Goal: Task Accomplishment & Management: Manage account settings

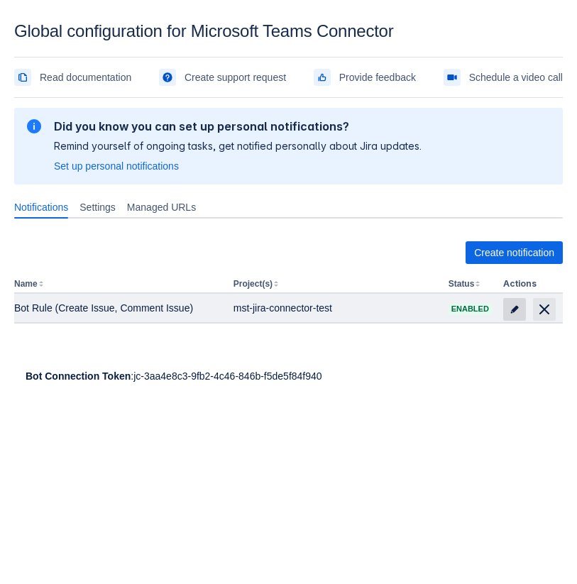
click at [508, 308] on span at bounding box center [515, 309] width 23 height 23
click at [521, 306] on span at bounding box center [515, 309] width 23 height 23
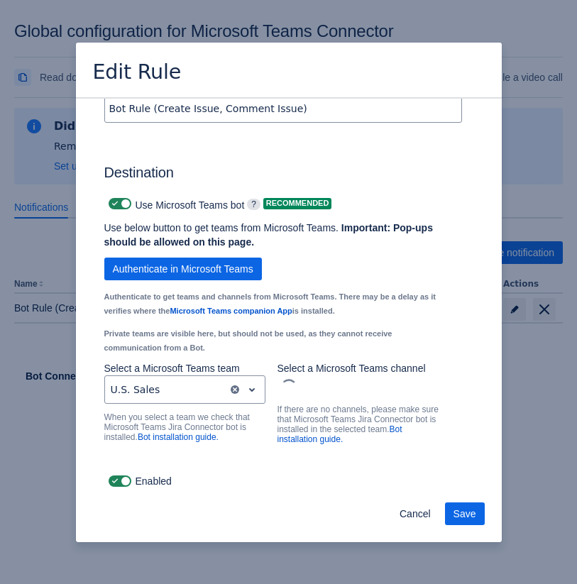
scroll to position [981, 0]
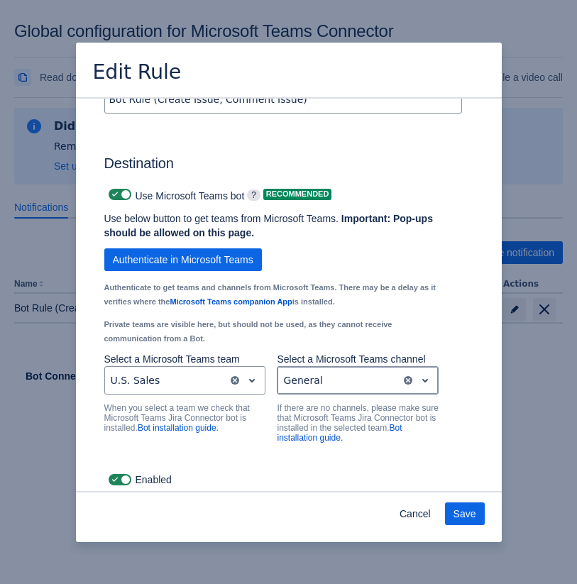
click at [331, 392] on div "General" at bounding box center [340, 380] width 124 height 23
click at [396, 510] on button "Cancel" at bounding box center [415, 514] width 48 height 23
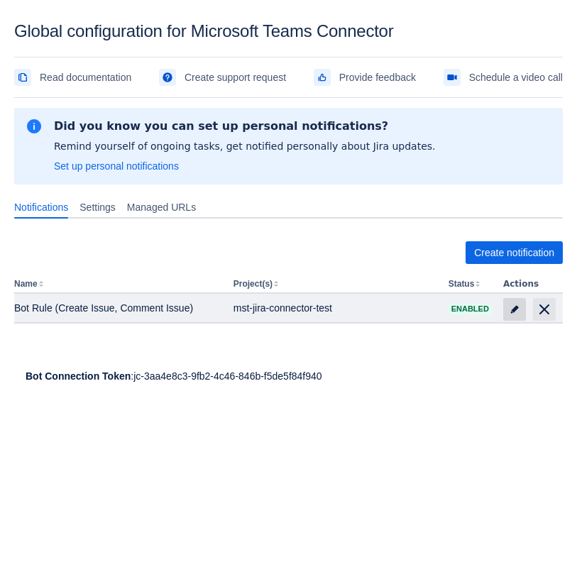
click at [507, 304] on span at bounding box center [515, 309] width 23 height 23
click at [518, 315] on span "edit" at bounding box center [514, 309] width 11 height 11
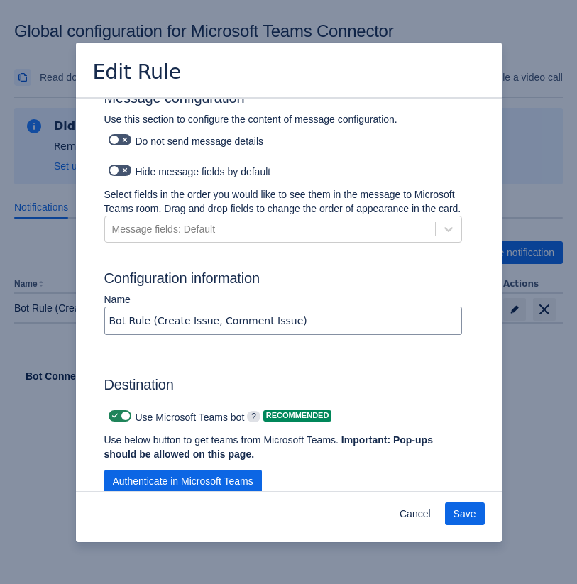
scroll to position [988, 0]
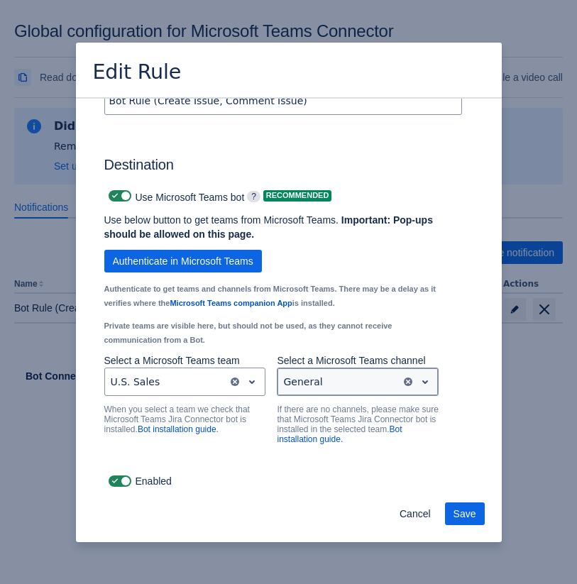
click at [366, 386] on div at bounding box center [339, 382] width 112 height 17
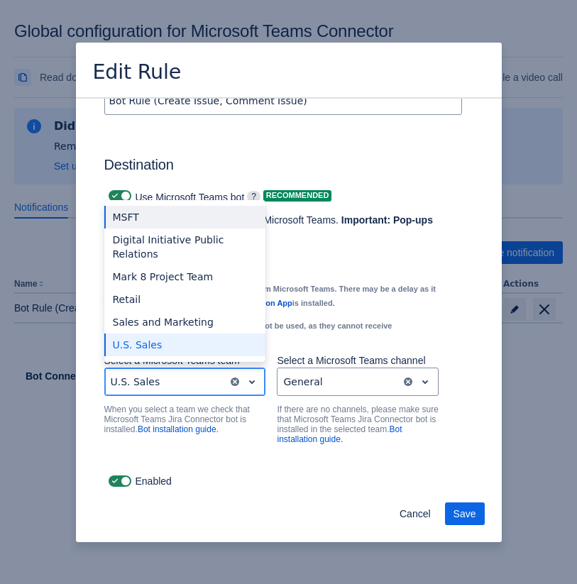
click at [207, 381] on div at bounding box center [167, 382] width 112 height 17
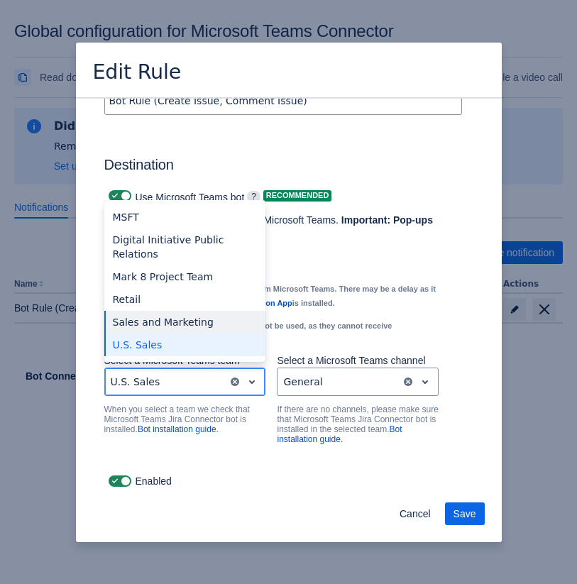
click at [187, 322] on div "Sales and Marketing" at bounding box center [185, 322] width 162 height 23
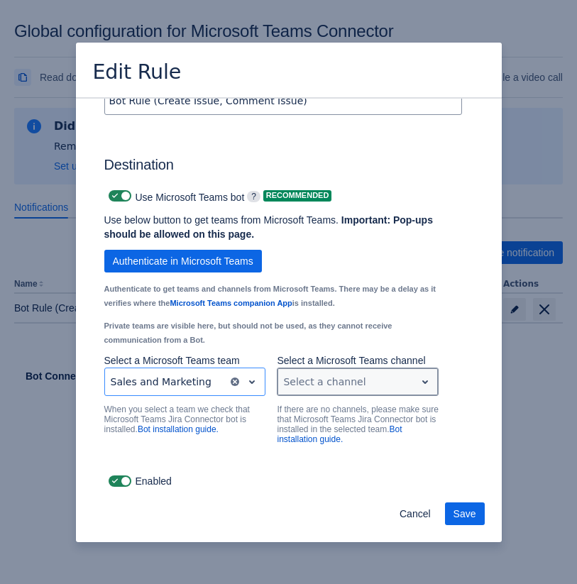
click at [303, 383] on div at bounding box center [346, 382] width 126 height 17
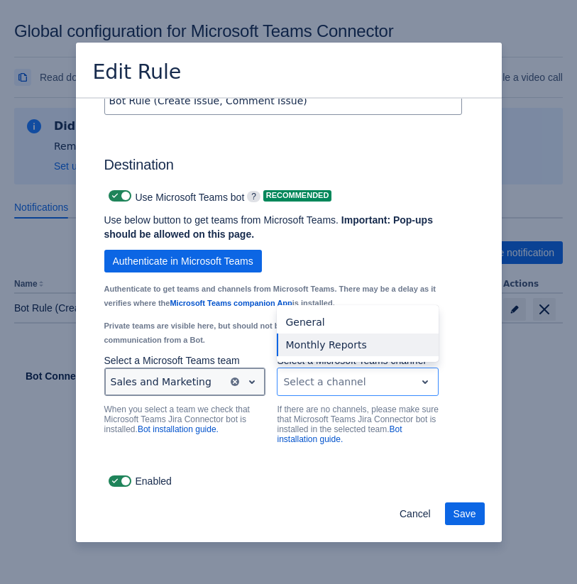
click at [221, 391] on div "Sales and Marketing" at bounding box center [167, 382] width 124 height 23
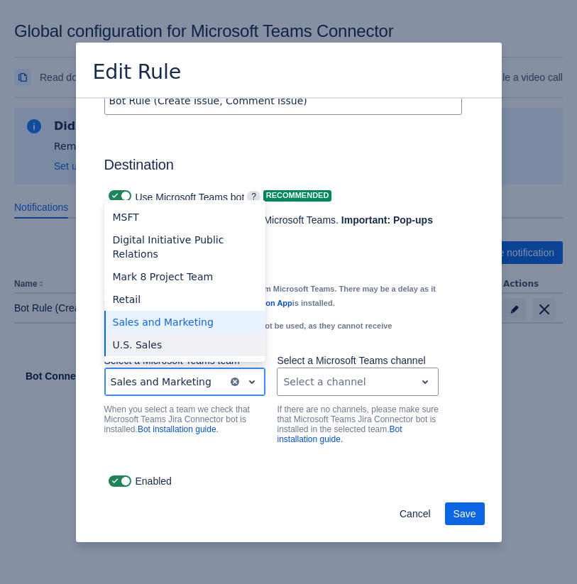
click at [199, 351] on div "U.S. Sales" at bounding box center [185, 345] width 162 height 23
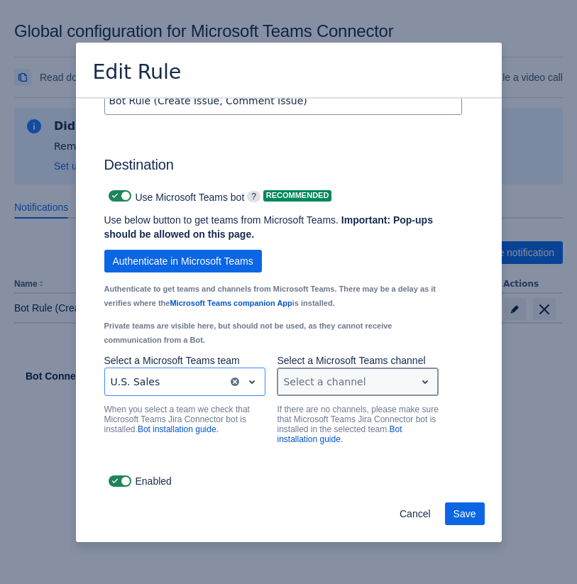
click at [315, 374] on div at bounding box center [346, 382] width 126 height 17
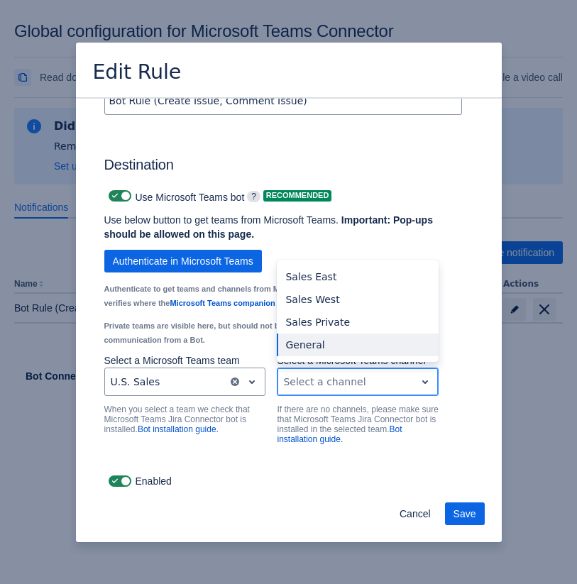
click at [325, 342] on div "General" at bounding box center [358, 345] width 162 height 23
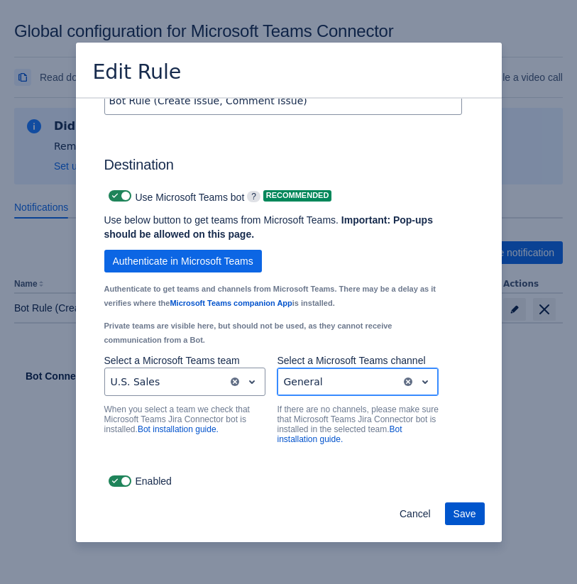
click at [472, 511] on span "Save" at bounding box center [465, 514] width 23 height 23
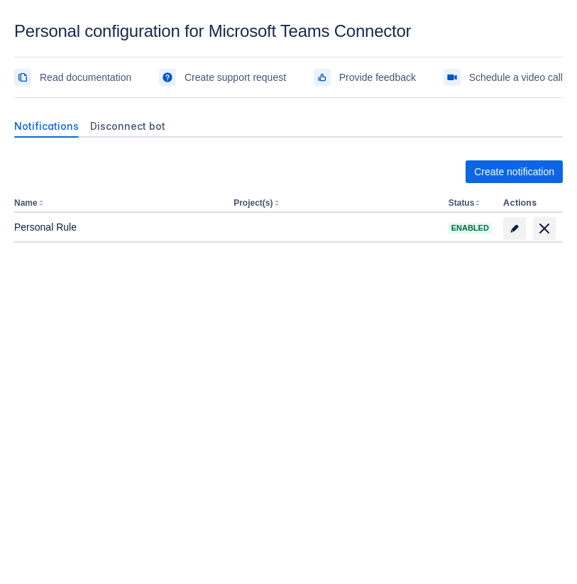
click at [388, 391] on body "Personal configuration for Microsoft Teams Connector Read documentation Create …" at bounding box center [288, 313] width 577 height 584
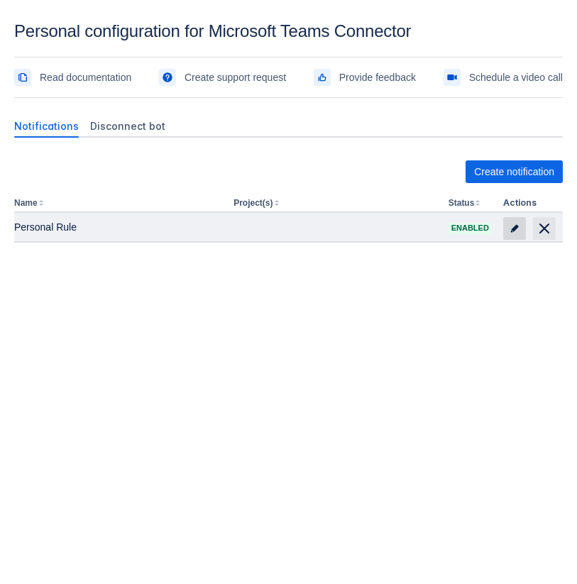
click at [506, 233] on span at bounding box center [515, 228] width 23 height 23
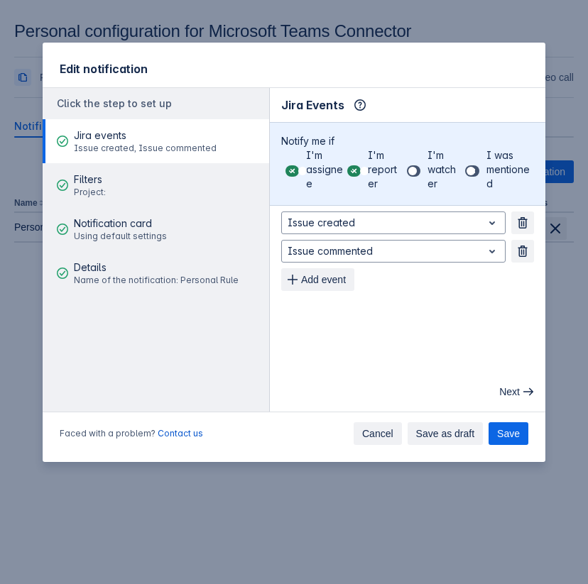
click at [369, 432] on span "Cancel" at bounding box center [377, 434] width 31 height 23
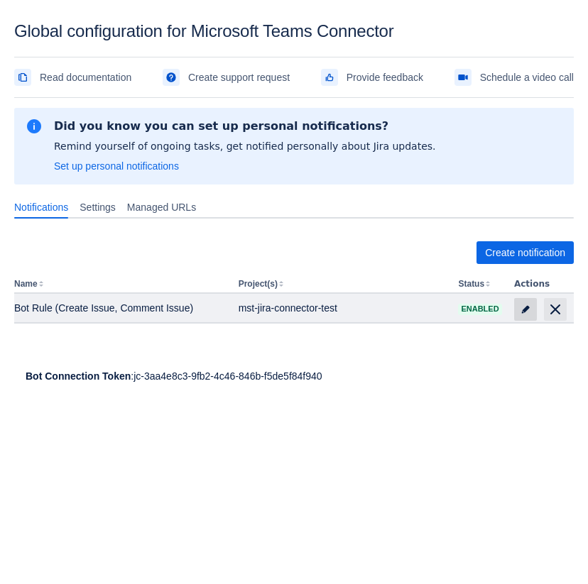
click at [527, 305] on span "edit" at bounding box center [525, 309] width 11 height 11
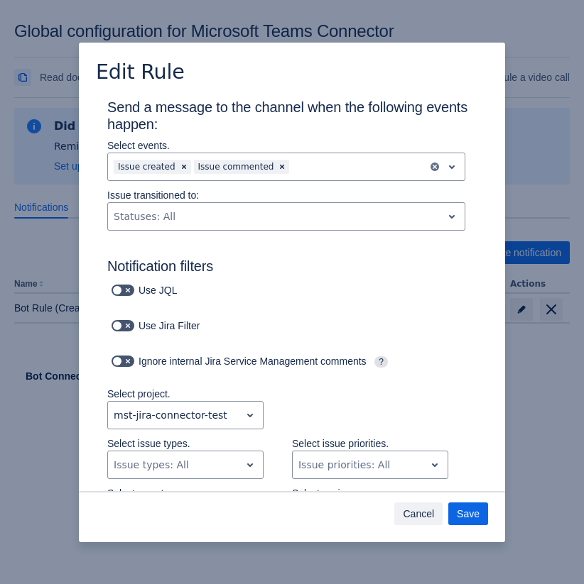
click at [417, 512] on span "Cancel" at bounding box center [418, 514] width 31 height 23
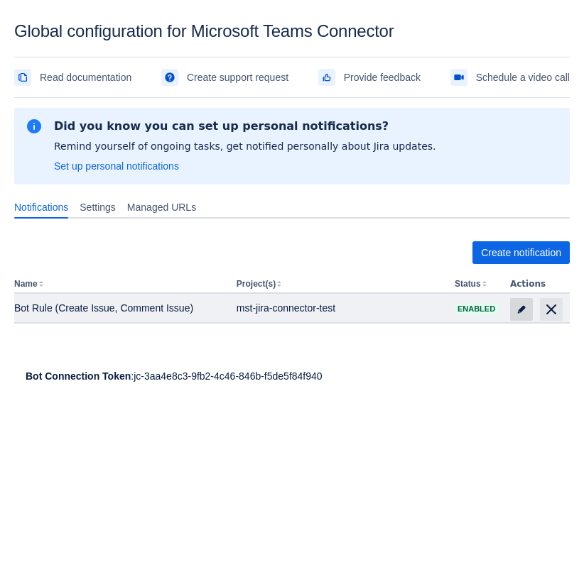
click at [528, 307] on span at bounding box center [521, 309] width 23 height 23
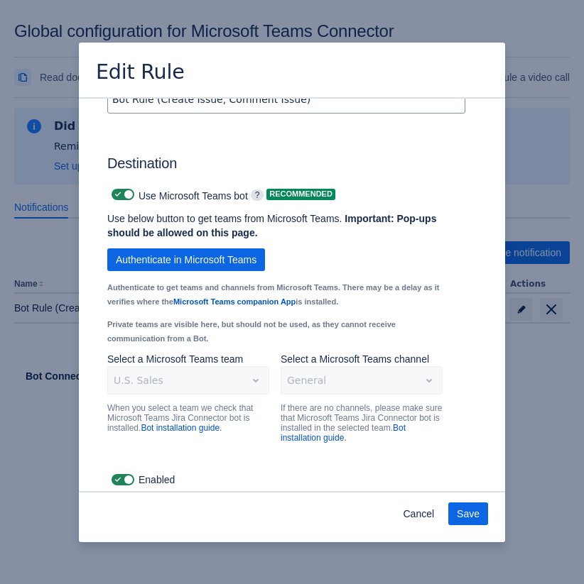
scroll to position [988, 0]
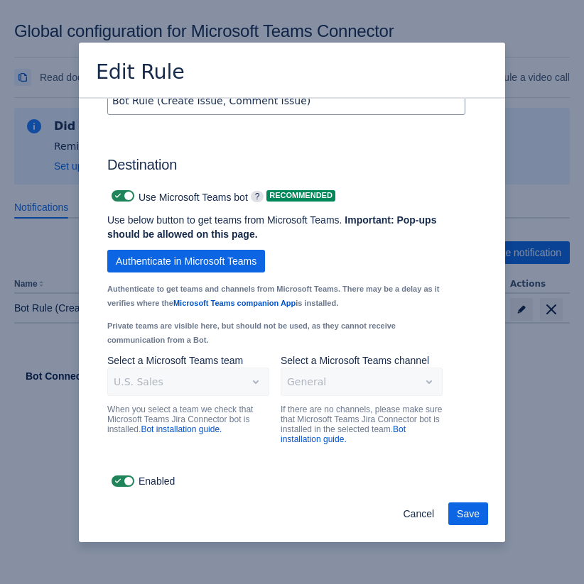
click at [222, 384] on div "U.S. Sales" at bounding box center [188, 382] width 162 height 28
click at [252, 260] on span "Authenticate in Microsoft Teams" at bounding box center [186, 261] width 141 height 23
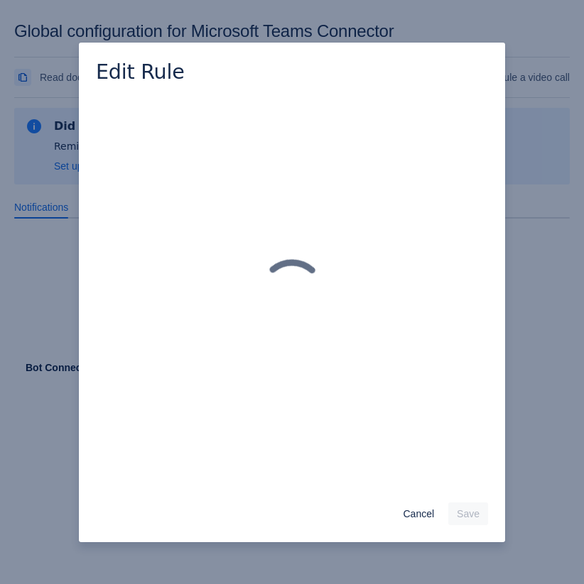
scroll to position [0, 0]
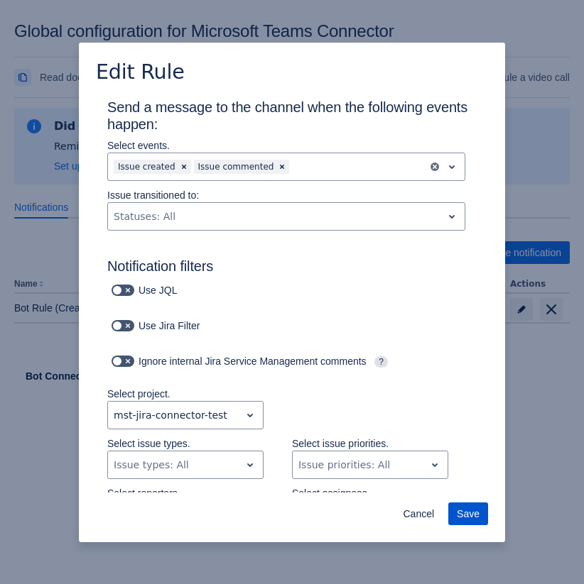
click at [479, 523] on button "Save" at bounding box center [468, 514] width 40 height 23
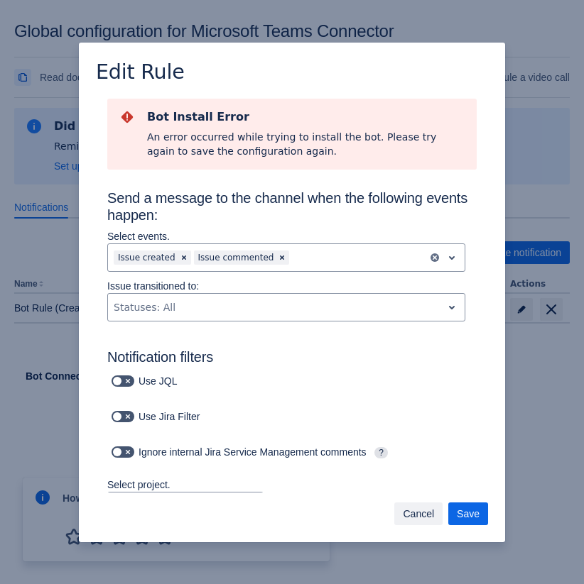
click at [412, 506] on span "Cancel" at bounding box center [418, 514] width 31 height 23
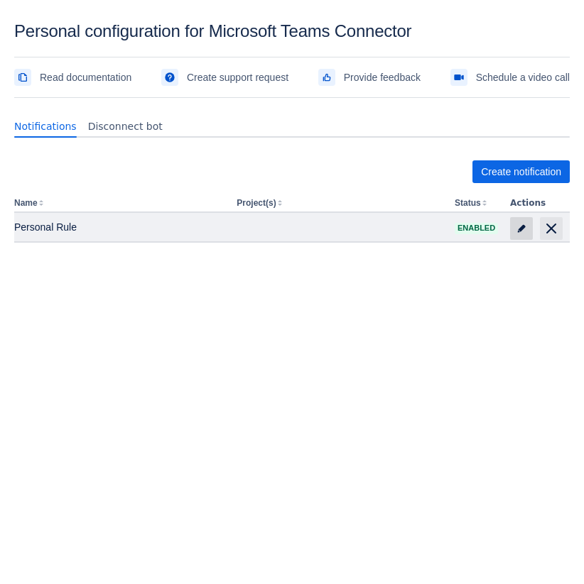
click at [517, 227] on span "edit" at bounding box center [521, 228] width 11 height 11
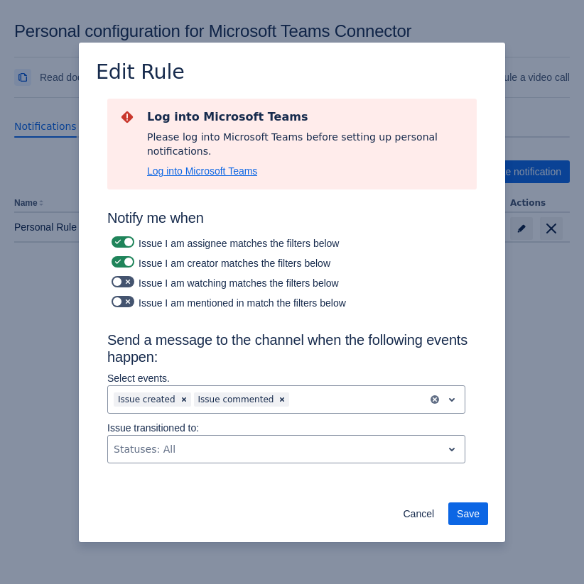
click at [224, 175] on span "Log into Microsoft Teams" at bounding box center [202, 171] width 110 height 14
click at [249, 168] on span "Log into Microsoft Teams" at bounding box center [202, 171] width 110 height 14
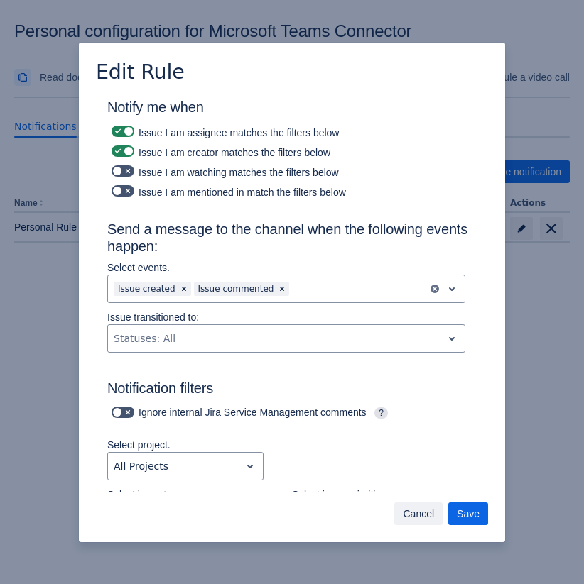
click at [423, 506] on span "Cancel" at bounding box center [418, 514] width 31 height 23
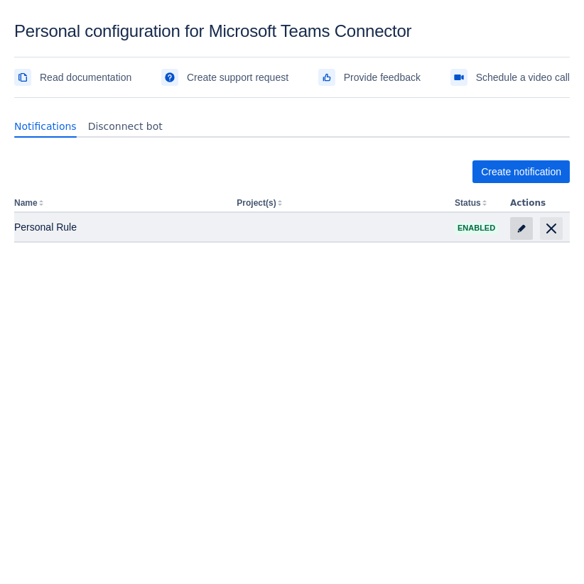
click at [510, 232] on span at bounding box center [521, 228] width 23 height 23
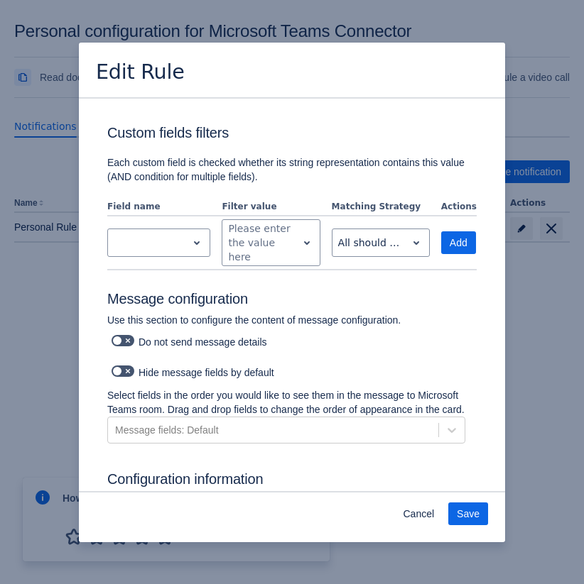
scroll to position [584, 0]
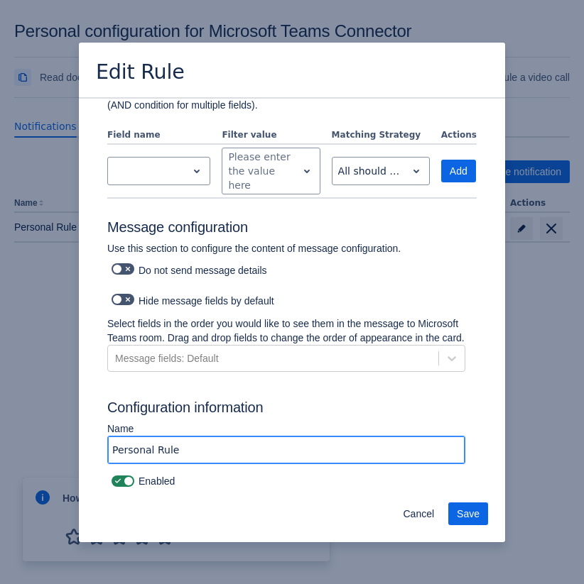
click at [314, 455] on input "Personal Rule" at bounding box center [286, 450] width 357 height 26
type input "Personal Rule 2"
click at [453, 508] on button "Save" at bounding box center [468, 514] width 40 height 23
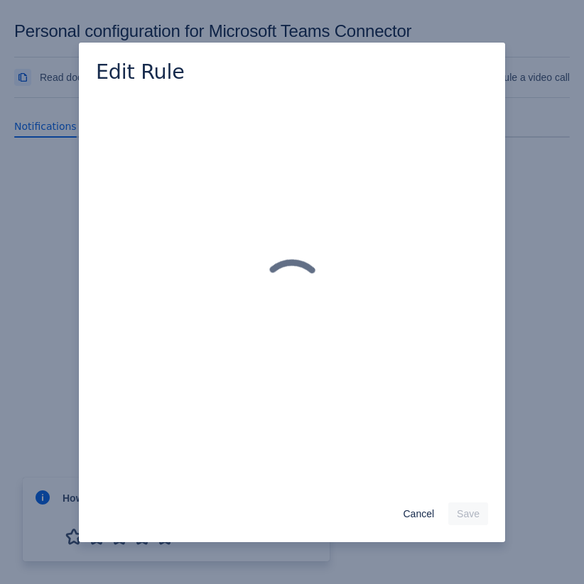
scroll to position [0, 0]
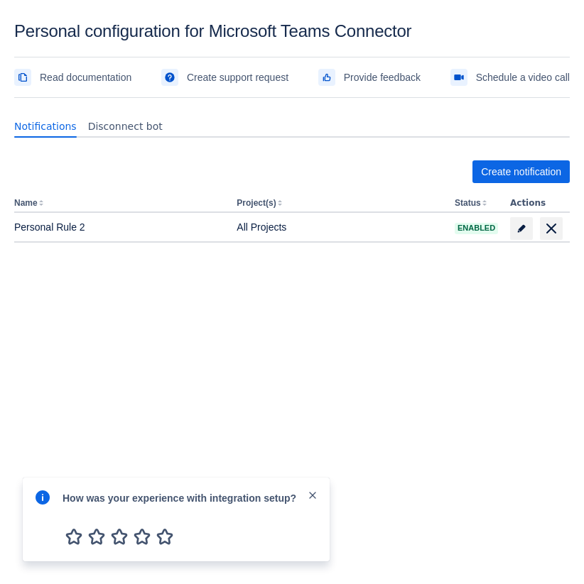
click at [459, 406] on body "Personal configuration for Microsoft Teams Connector Read documentation Create …" at bounding box center [292, 313] width 584 height 584
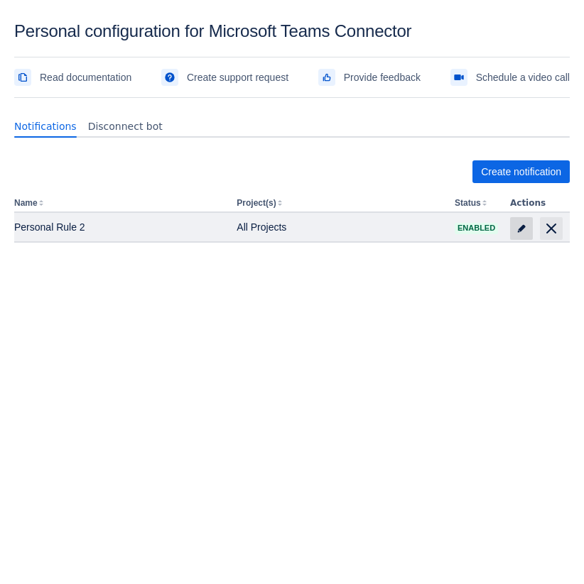
click at [515, 225] on span at bounding box center [521, 228] width 23 height 23
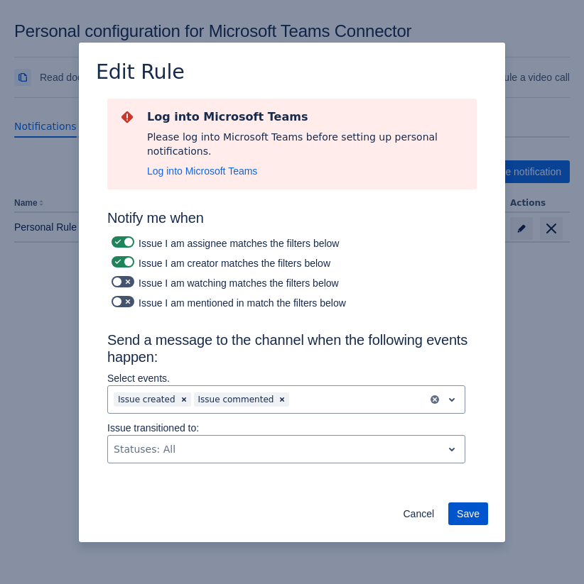
click at [466, 517] on span "Save" at bounding box center [468, 514] width 23 height 23
click at [418, 514] on span "Cancel" at bounding box center [418, 514] width 31 height 23
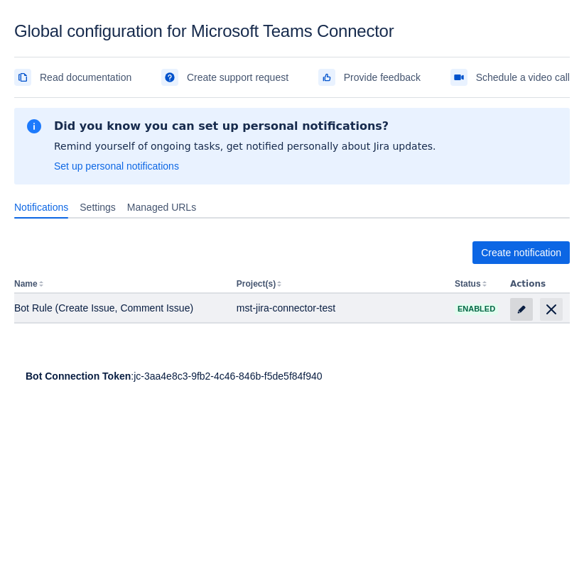
click at [522, 309] on span "edit" at bounding box center [521, 309] width 11 height 11
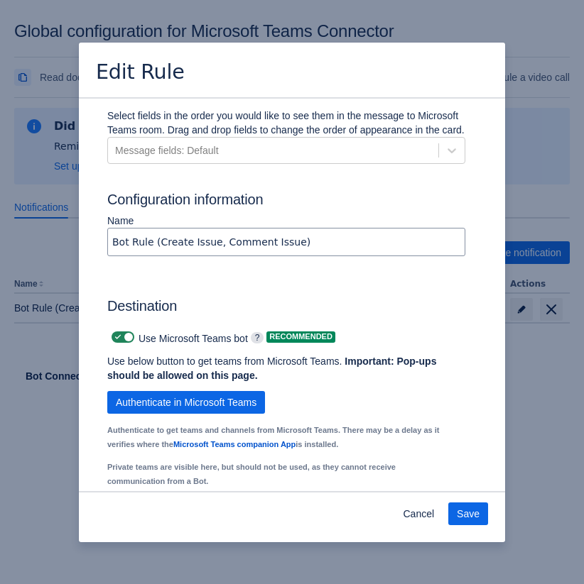
scroll to position [822, 0]
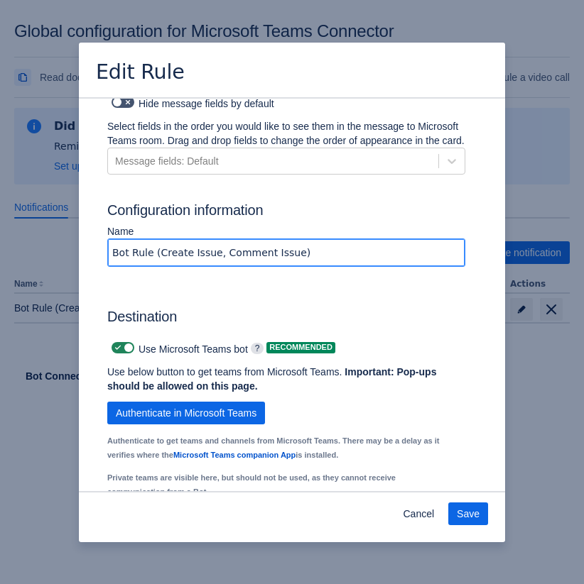
drag, startPoint x: 320, startPoint y: 272, endPoint x: 156, endPoint y: 267, distance: 164.8
click at [156, 266] on input "Bot Rule (Create Issue, Comment Issue)" at bounding box center [286, 253] width 357 height 26
type input "Bot Rule (2"
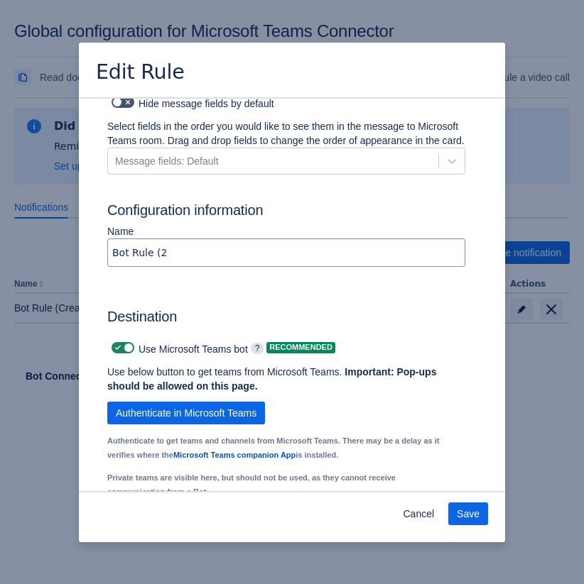
click at [491, 513] on div "Cancel Save" at bounding box center [292, 516] width 426 height 51
click at [479, 513] on button "Save" at bounding box center [468, 514] width 40 height 23
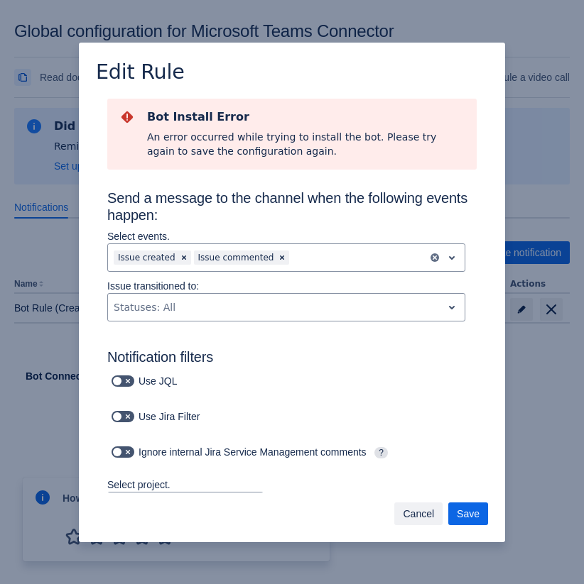
click at [430, 515] on span "Cancel" at bounding box center [418, 514] width 31 height 23
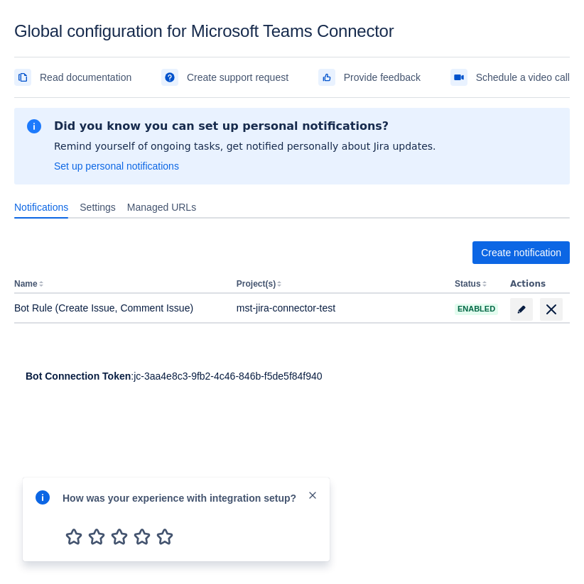
click at [316, 492] on span "close" at bounding box center [312, 495] width 11 height 11
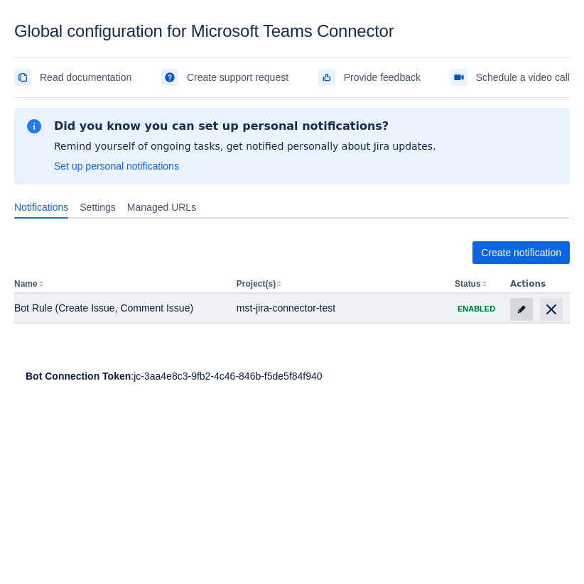
click at [513, 313] on span at bounding box center [521, 309] width 23 height 23
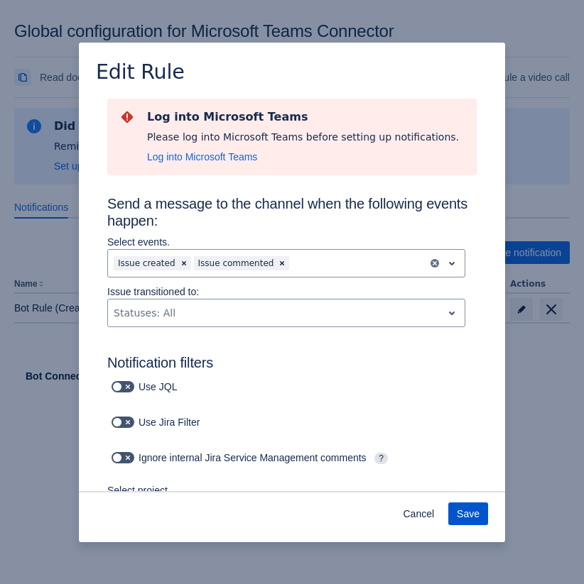
click at [468, 515] on span "Save" at bounding box center [468, 514] width 23 height 23
click at [219, 158] on span "Log into Microsoft Teams" at bounding box center [202, 157] width 110 height 14
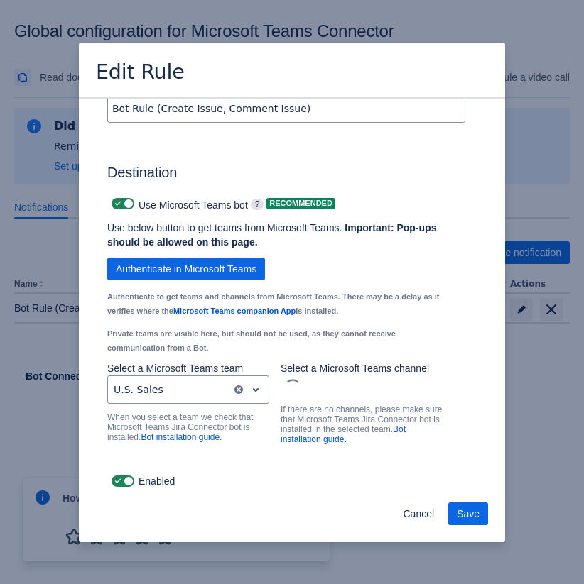
scroll to position [981, 0]
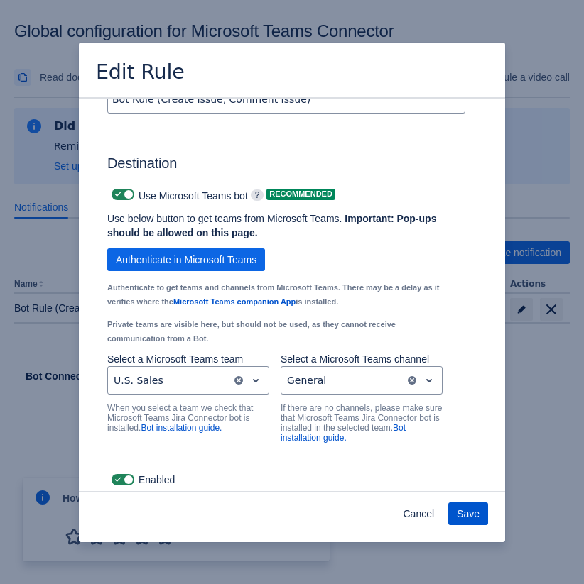
click at [453, 511] on button "Save" at bounding box center [468, 514] width 40 height 23
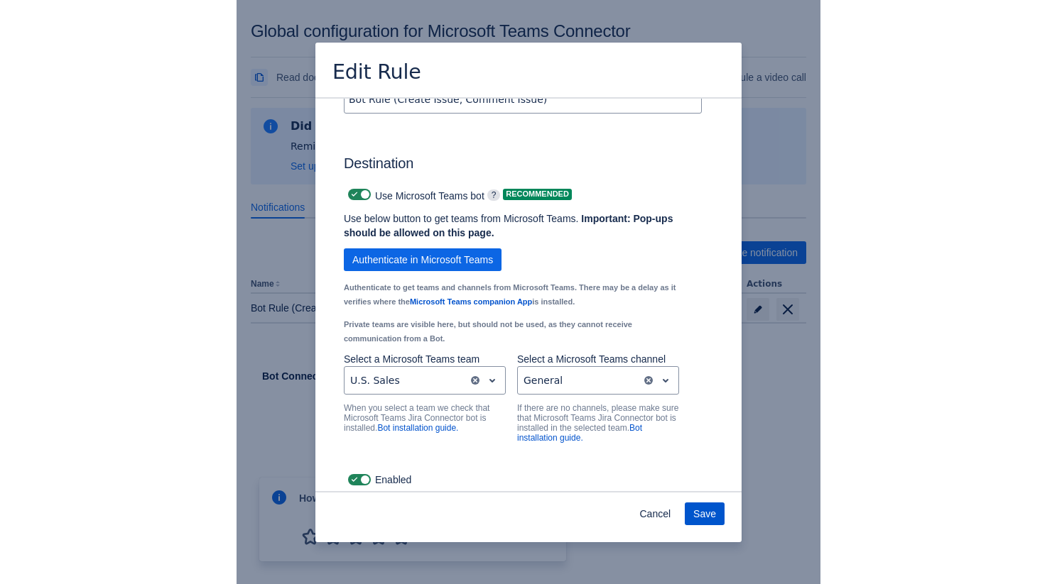
scroll to position [0, 0]
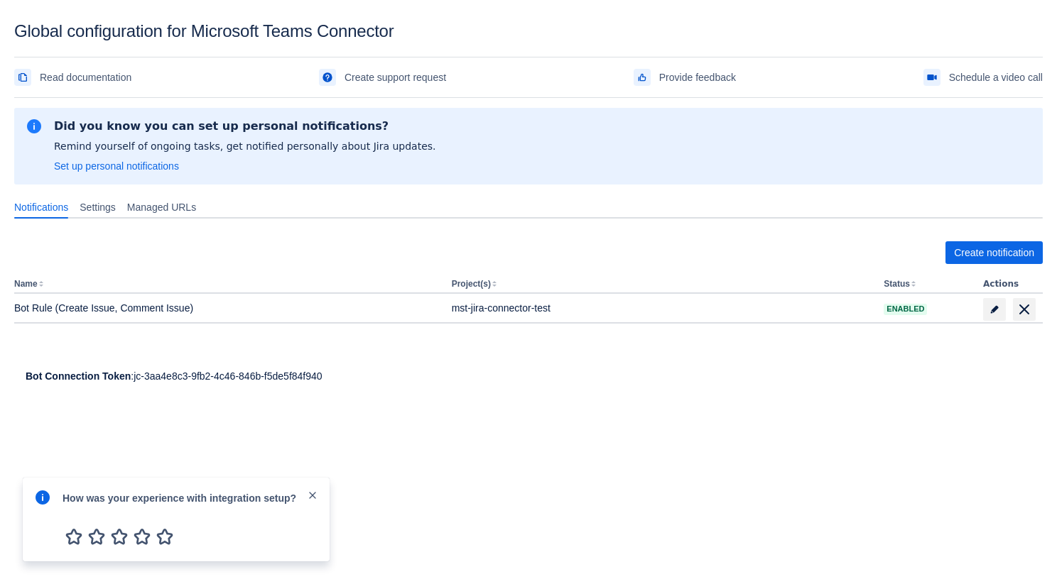
click at [320, 491] on div "How was your experience with integration setup?" at bounding box center [176, 520] width 307 height 84
click at [308, 492] on span "close" at bounding box center [312, 495] width 11 height 11
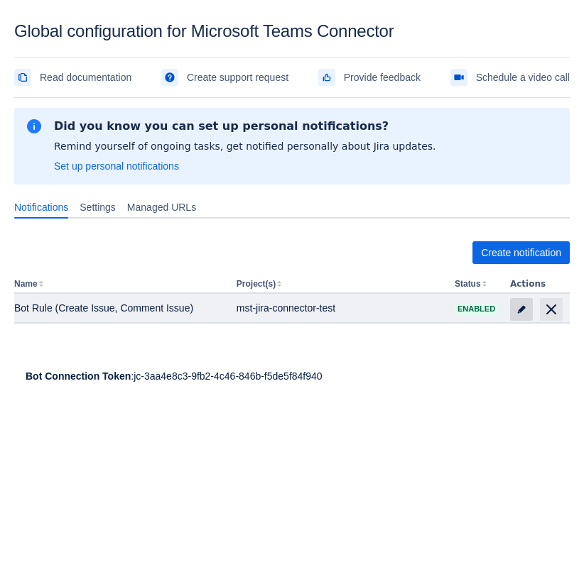
click at [522, 305] on span "edit" at bounding box center [521, 309] width 11 height 11
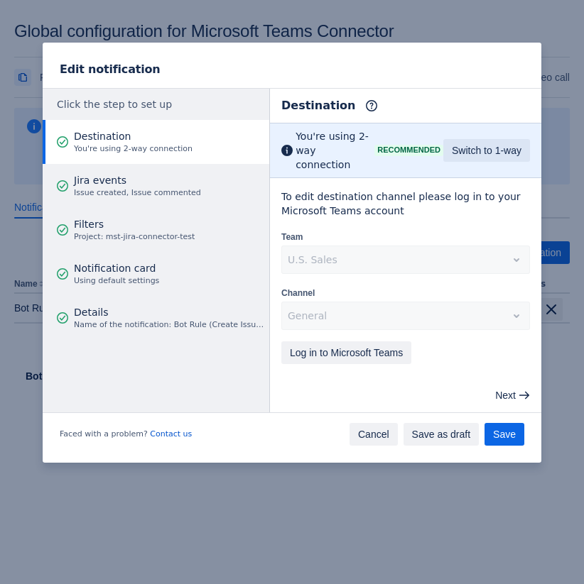
click at [366, 431] on span "Cancel" at bounding box center [373, 434] width 31 height 23
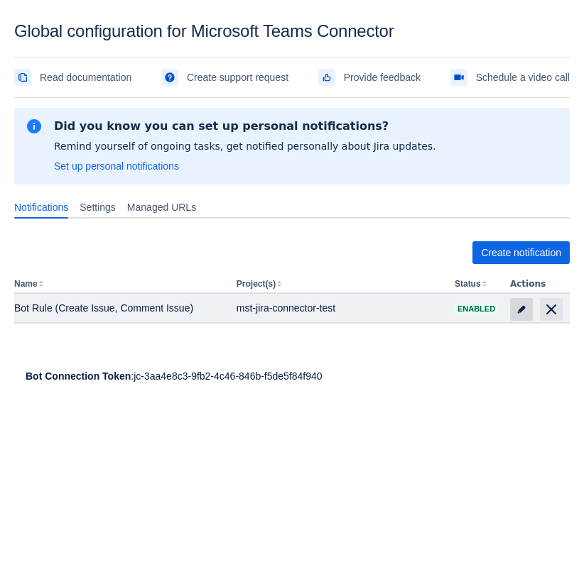
click at [521, 308] on span "edit" at bounding box center [521, 309] width 11 height 11
click at [517, 315] on span at bounding box center [521, 309] width 23 height 23
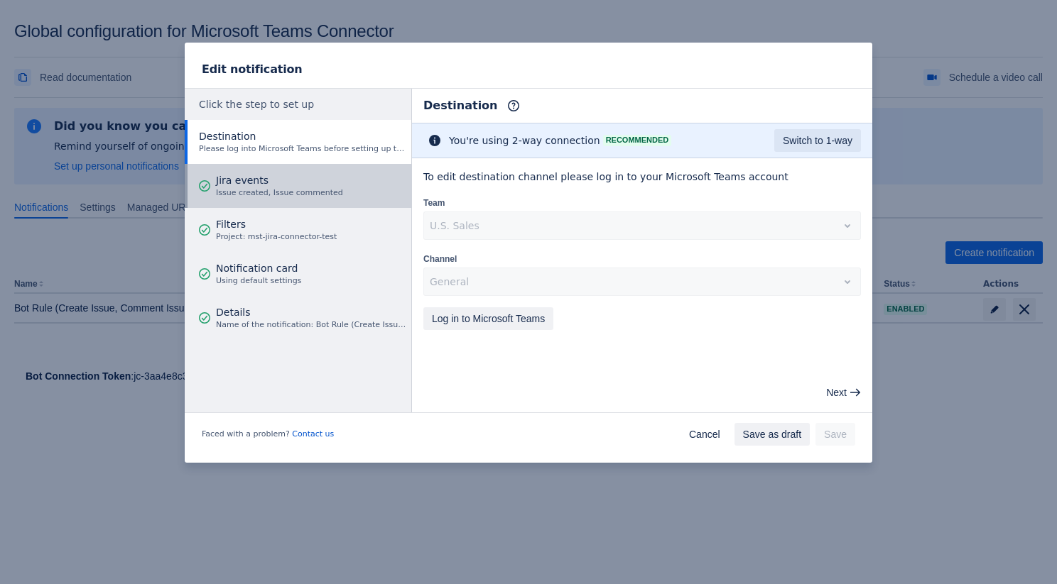
click at [263, 185] on span "Jira events" at bounding box center [279, 180] width 127 height 14
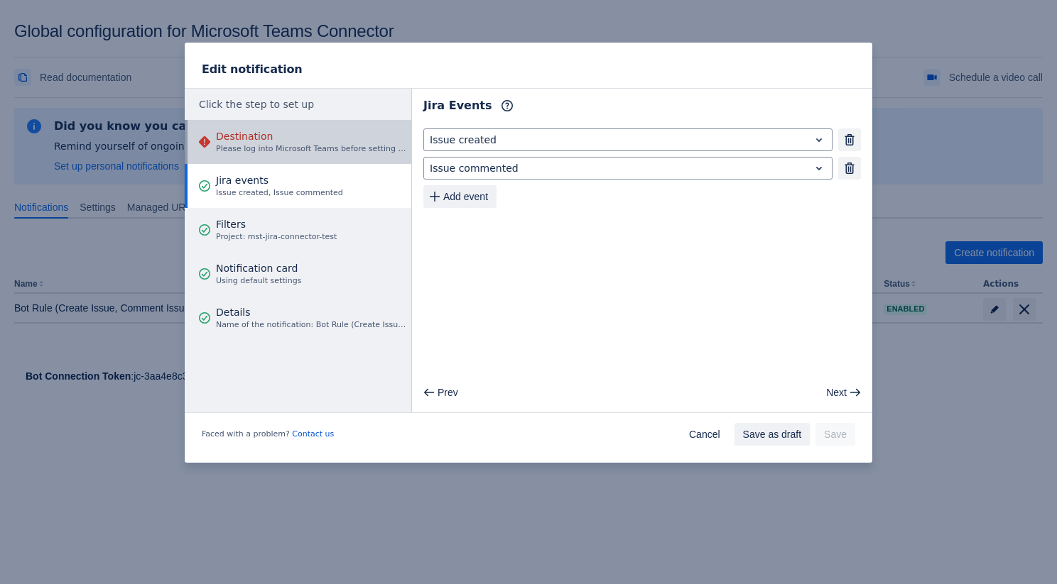
click at [265, 123] on div "Destination Please log into Microsoft Teams before setting up the rule." at bounding box center [311, 142] width 191 height 43
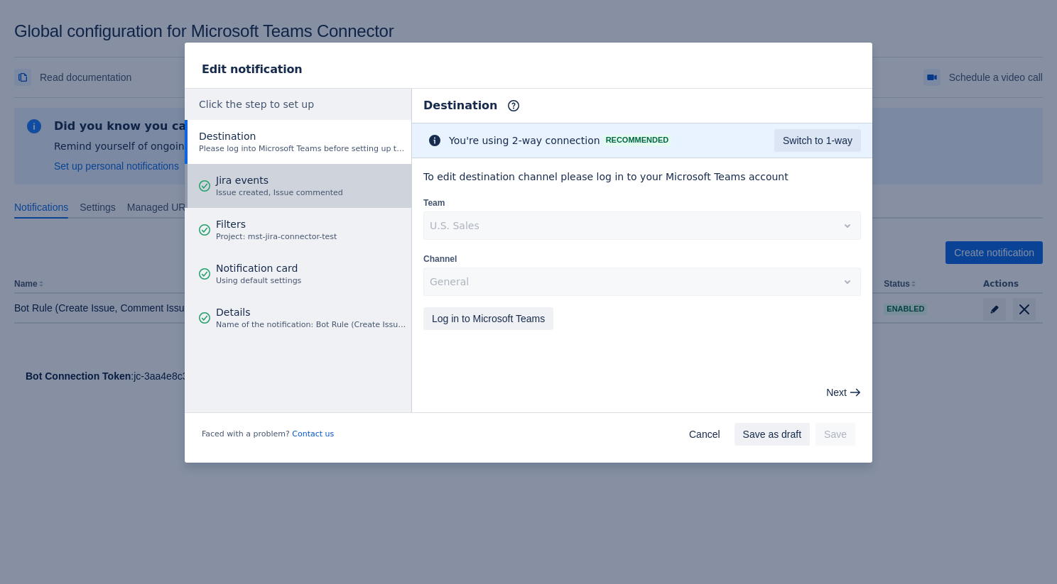
click at [265, 168] on div "Jira events Issue created, Issue commented" at bounding box center [279, 186] width 127 height 43
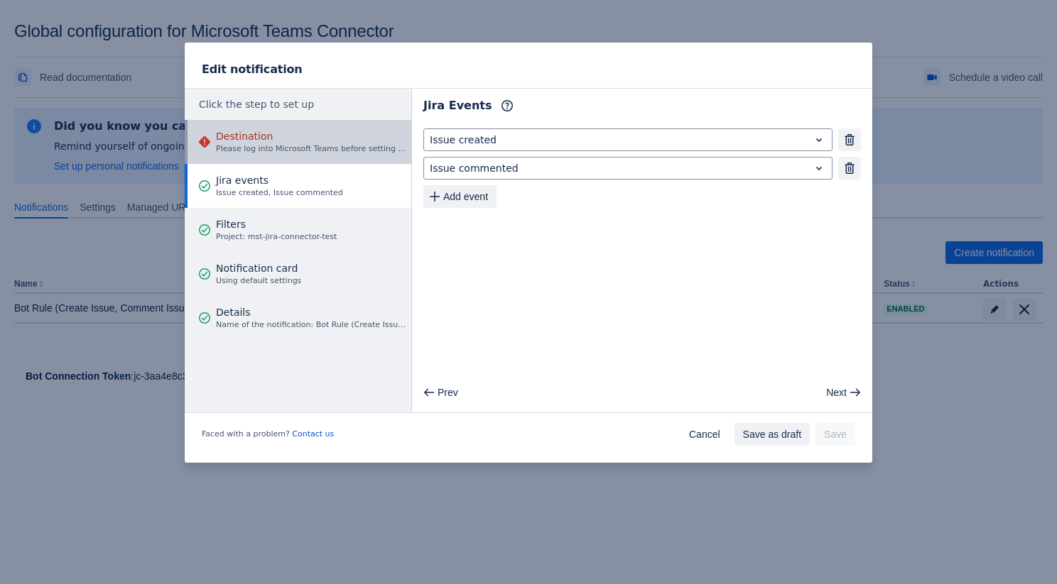
click at [265, 149] on span "Please log into Microsoft Teams before setting up the rule." at bounding box center [311, 148] width 191 height 11
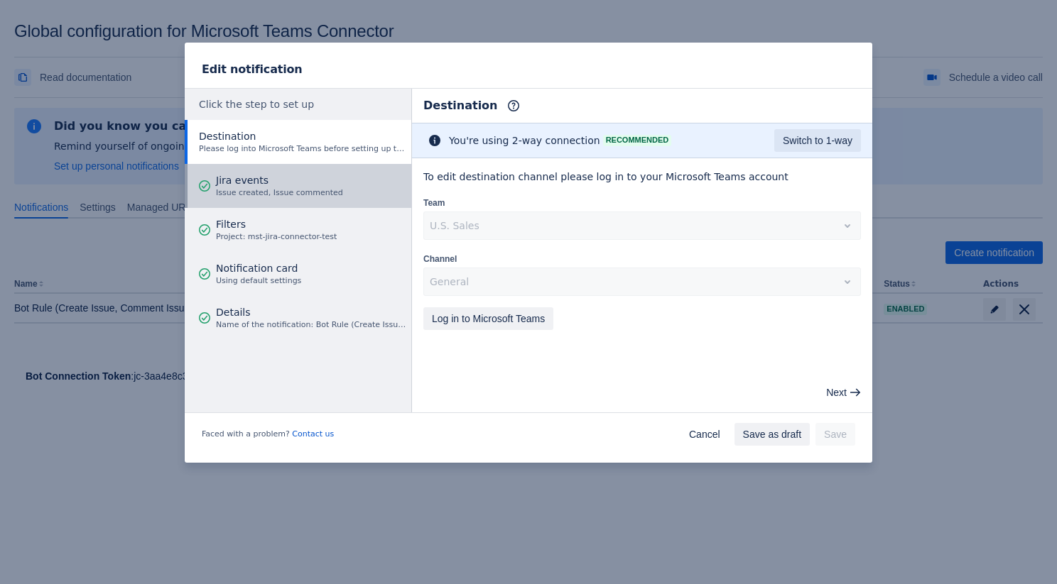
click at [263, 175] on span "Jira events" at bounding box center [279, 180] width 127 height 14
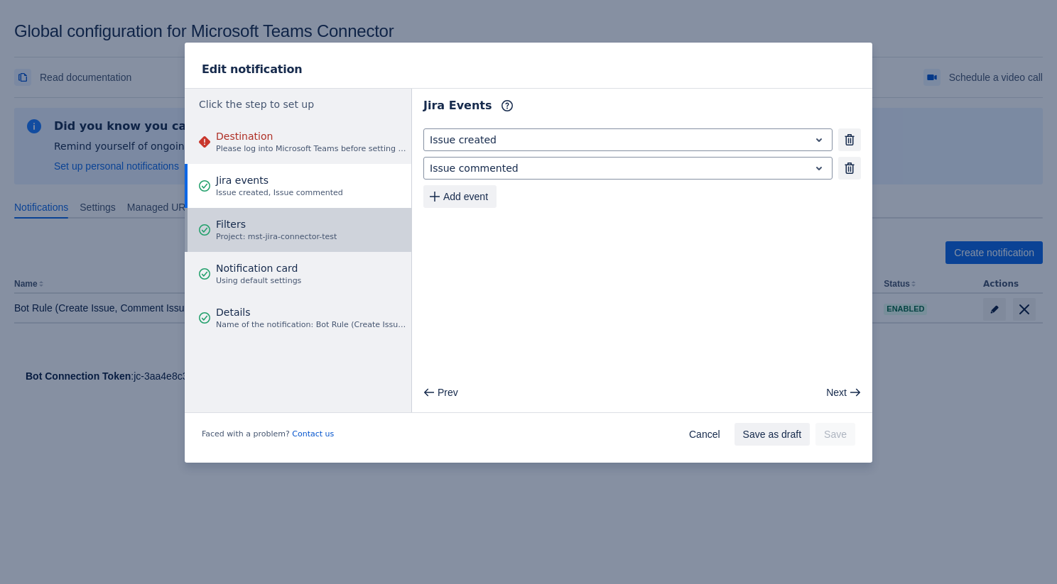
click at [261, 219] on span "Filters" at bounding box center [276, 224] width 121 height 14
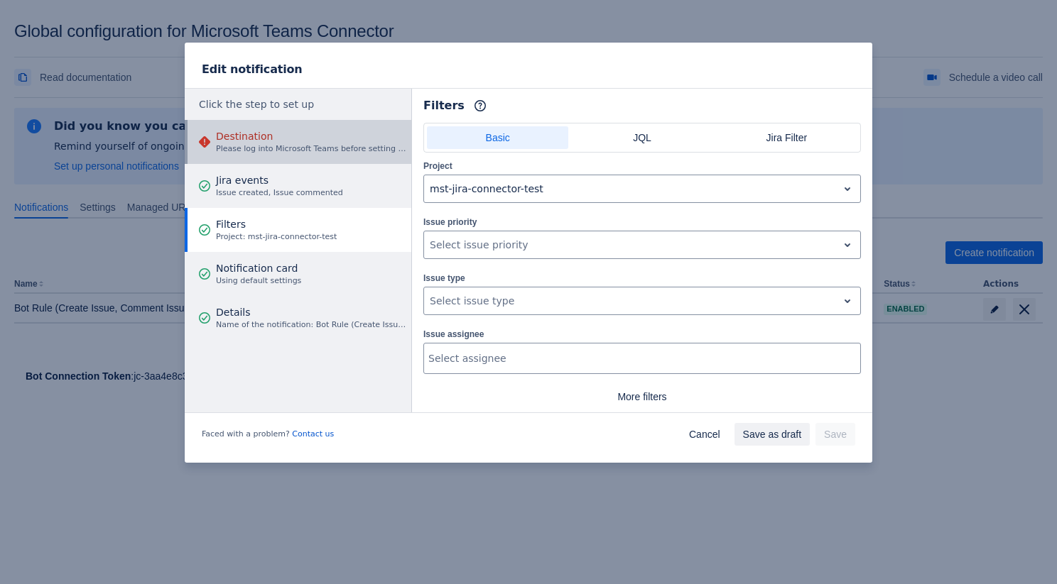
click at [267, 136] on span "Destination" at bounding box center [311, 136] width 191 height 14
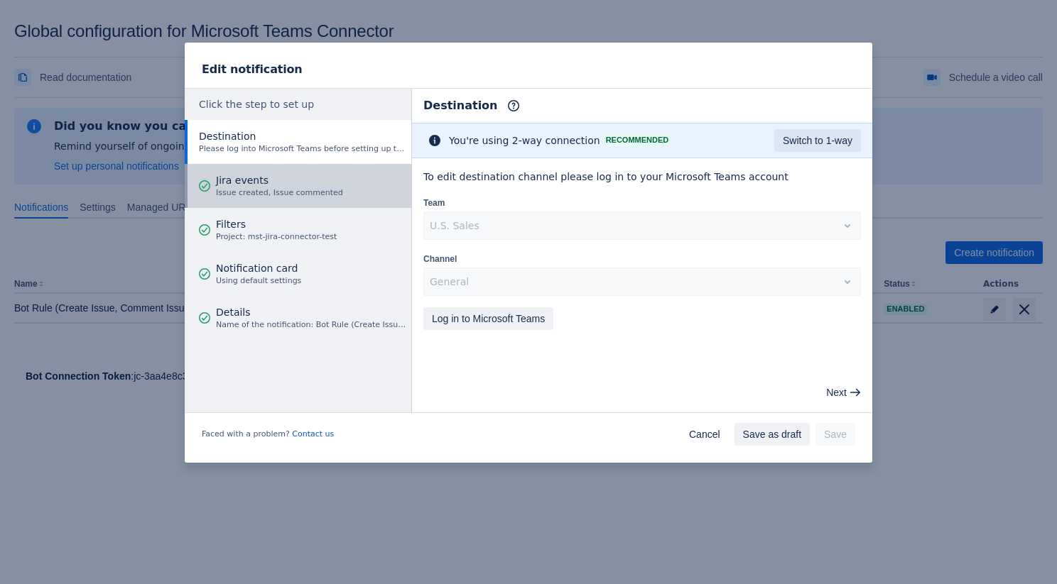
click at [260, 183] on span "Jira events" at bounding box center [279, 180] width 127 height 14
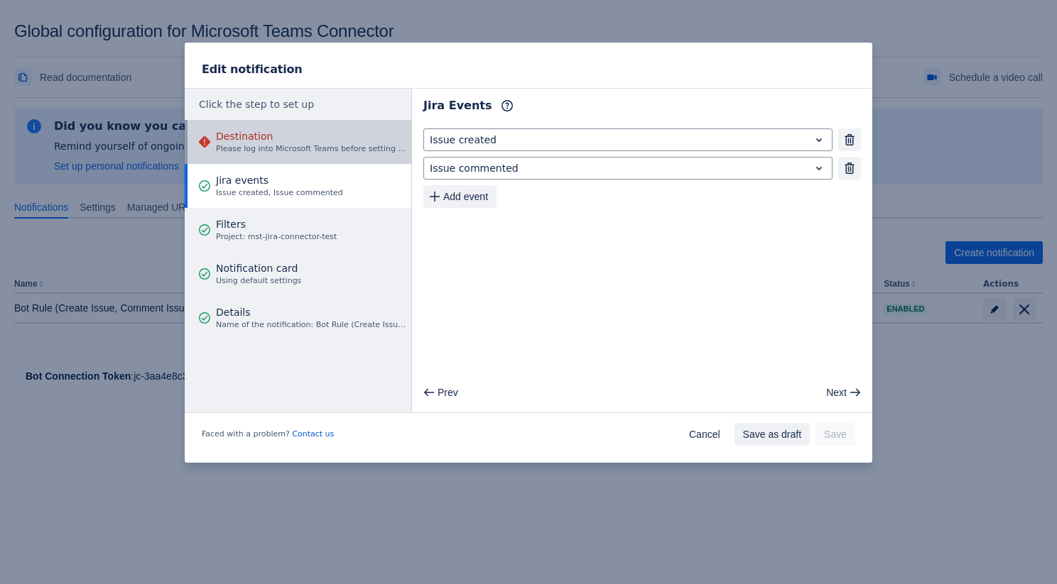
click at [259, 156] on div "Destination Please log into Microsoft Teams before setting up the rule." at bounding box center [311, 142] width 191 height 43
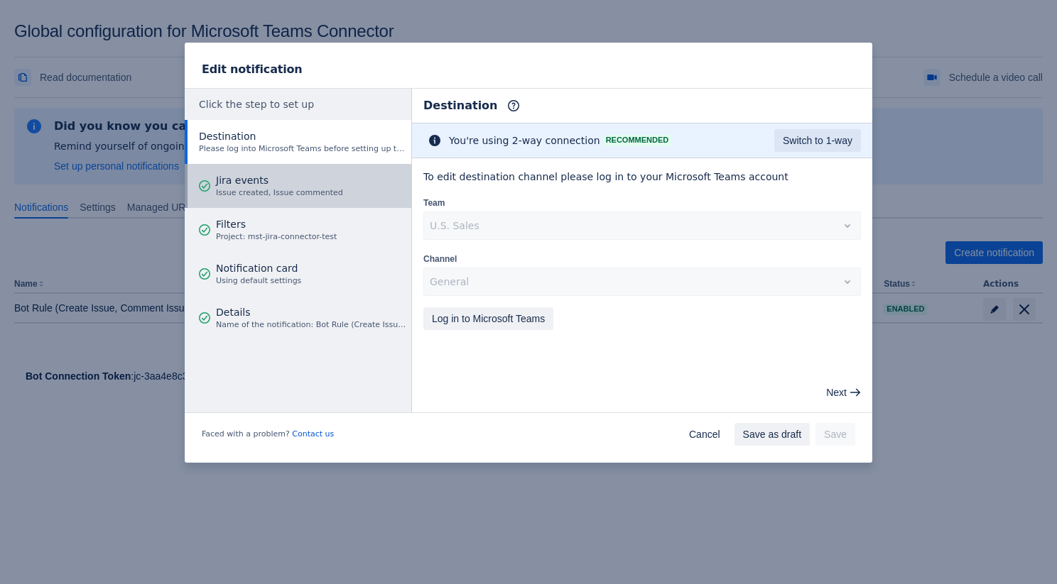
click at [246, 196] on span "Issue created, Issue commented" at bounding box center [279, 192] width 127 height 11
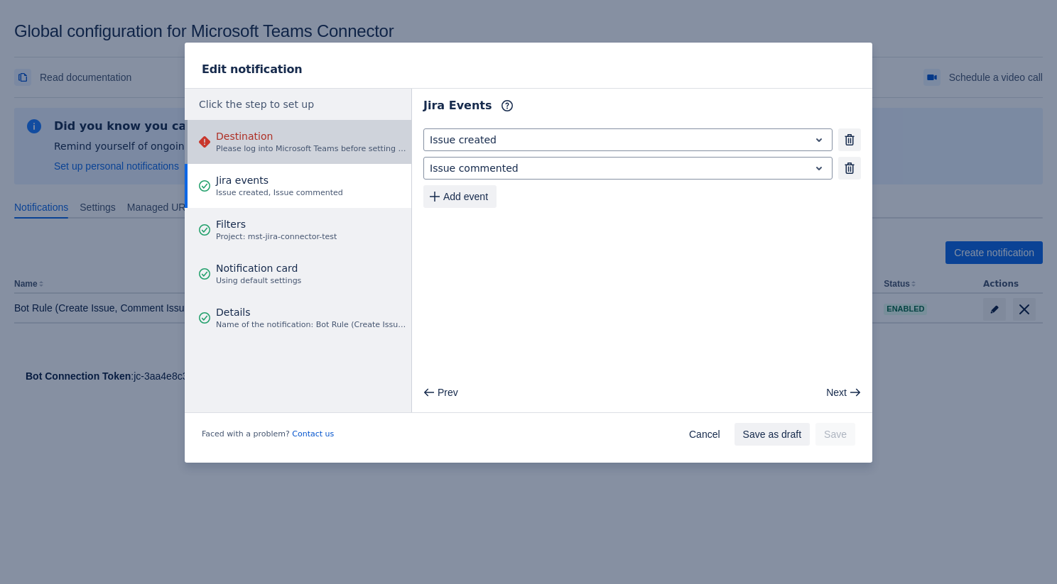
click at [281, 131] on span "Destination" at bounding box center [311, 136] width 191 height 14
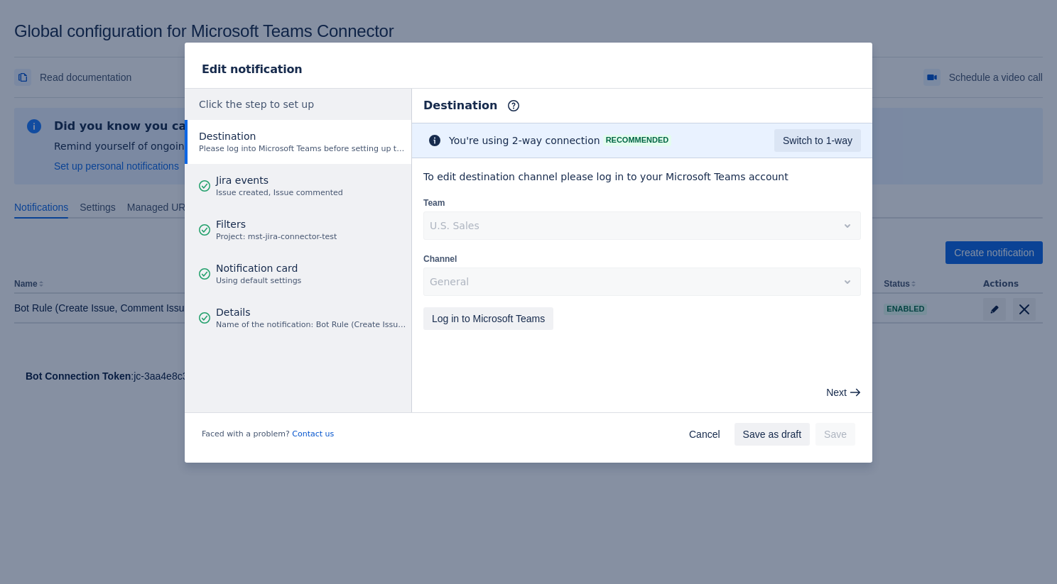
click at [456, 482] on div "Edit notification Click the step to set up Destination Please log into Microsof…" at bounding box center [528, 292] width 1057 height 584
click at [583, 432] on span "Cancel" at bounding box center [704, 434] width 31 height 23
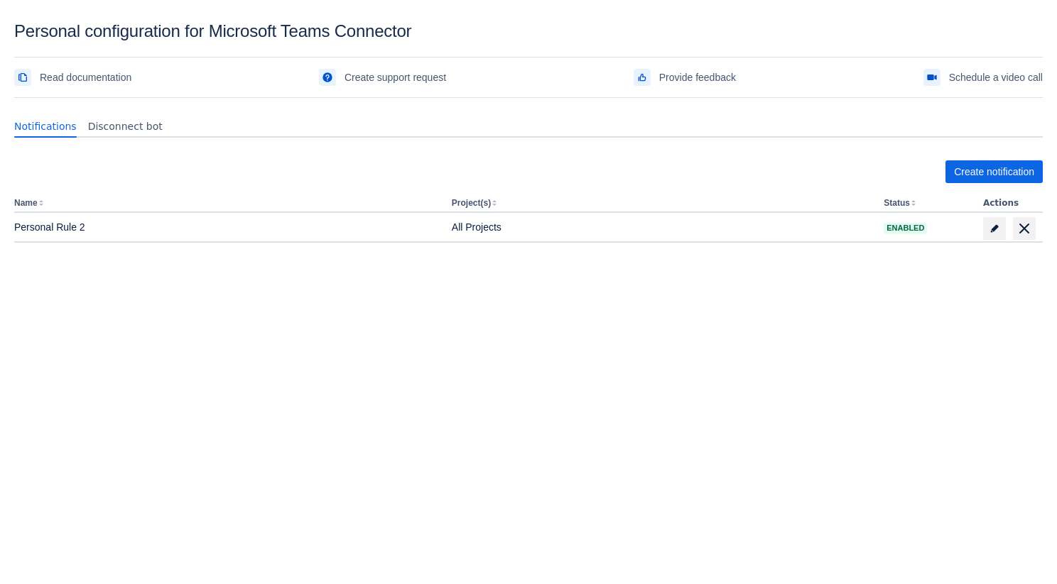
click at [600, 251] on div "Create notification Name Project(s) Status Actions Personal Rule 2 All Projects…" at bounding box center [528, 233] width 1028 height 168
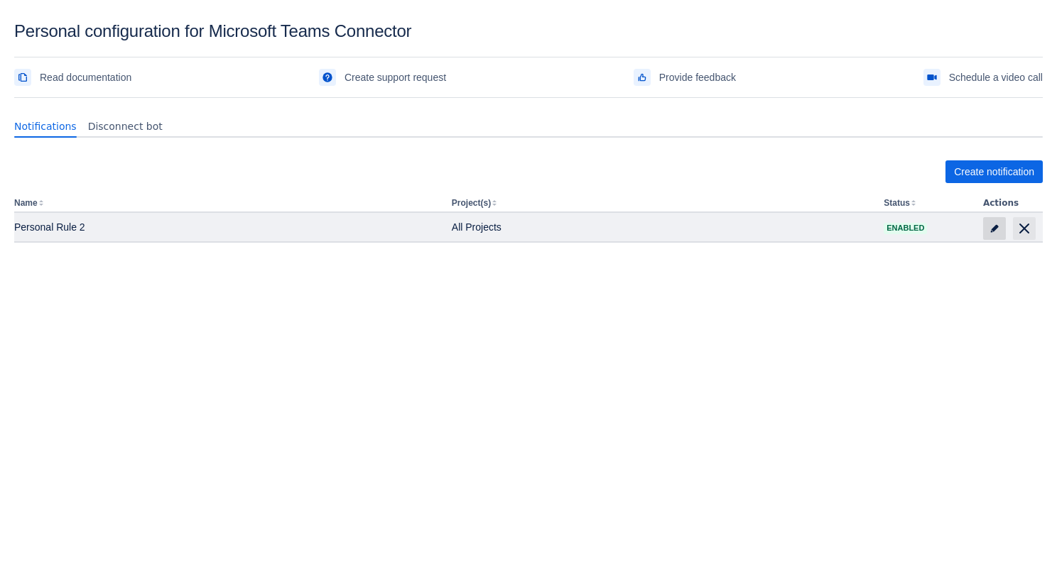
click at [991, 226] on span "edit" at bounding box center [994, 228] width 11 height 11
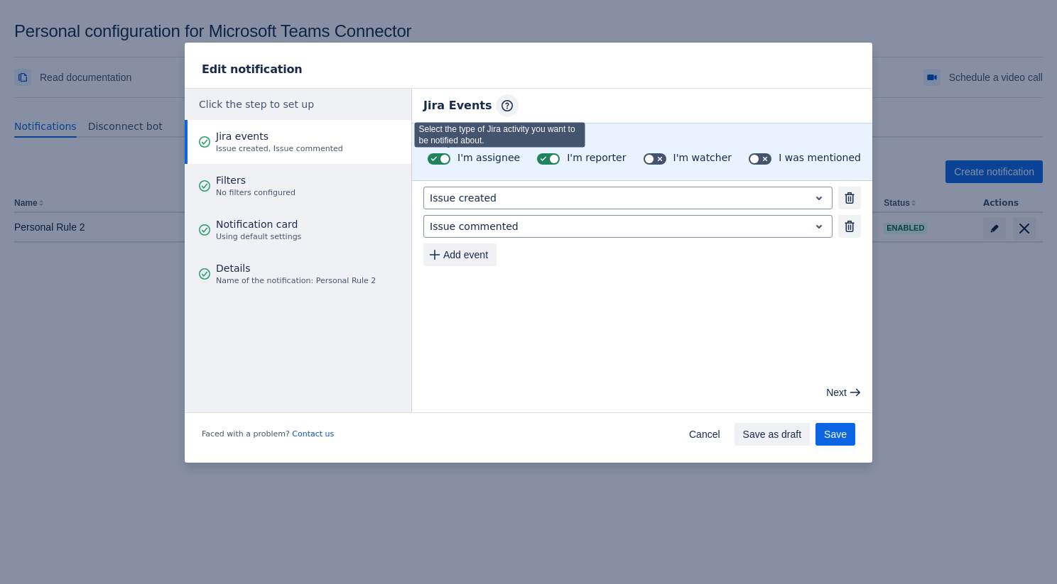
click at [502, 105] on span "button" at bounding box center [506, 105] width 11 height 11
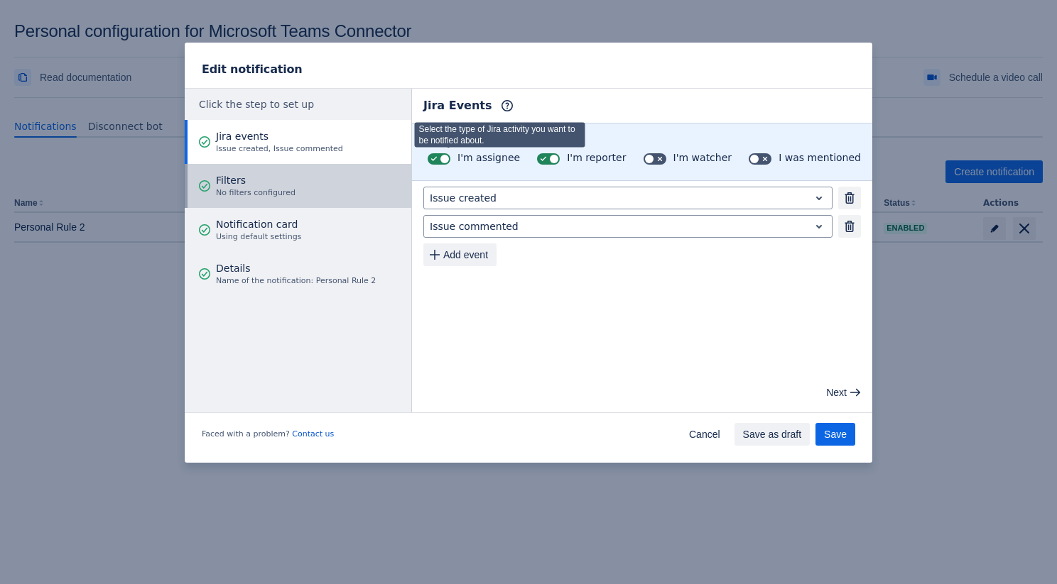
click at [314, 195] on button "Filters No filters configured" at bounding box center [298, 186] width 227 height 44
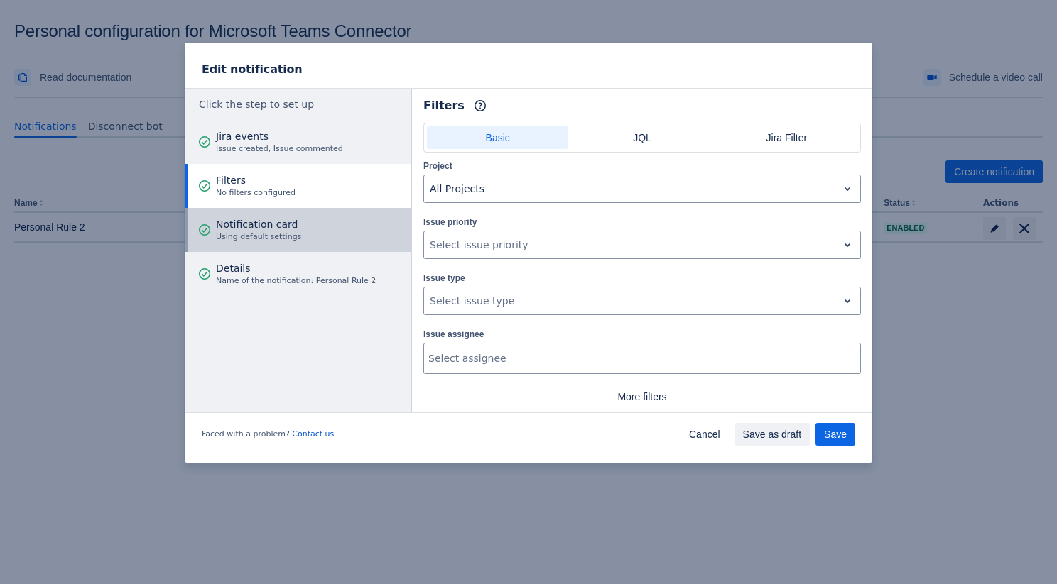
click at [296, 211] on div "Notification card Using default settings" at bounding box center [258, 230] width 85 height 43
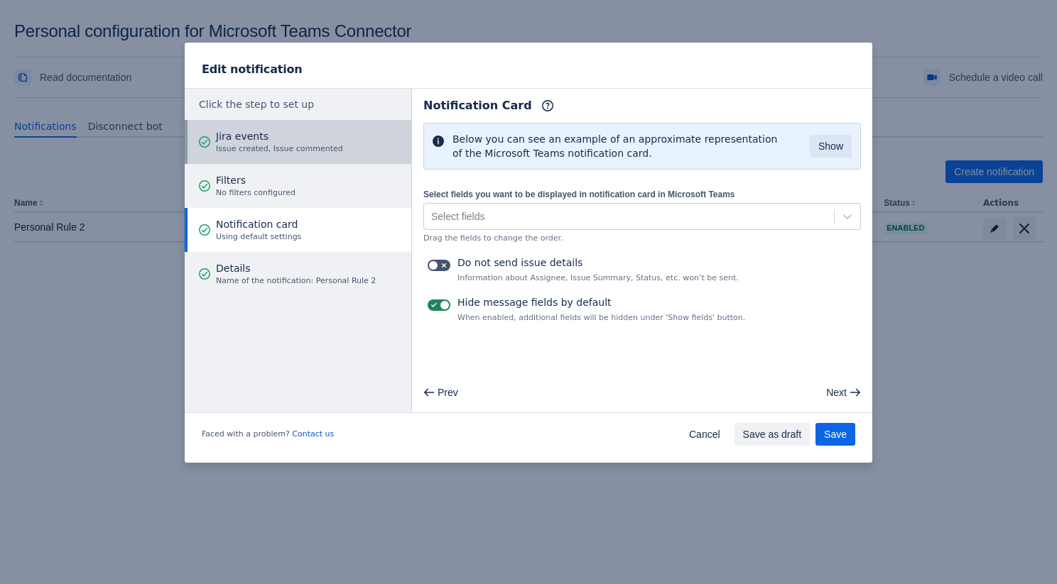
click at [312, 136] on span "Jira events" at bounding box center [279, 136] width 127 height 14
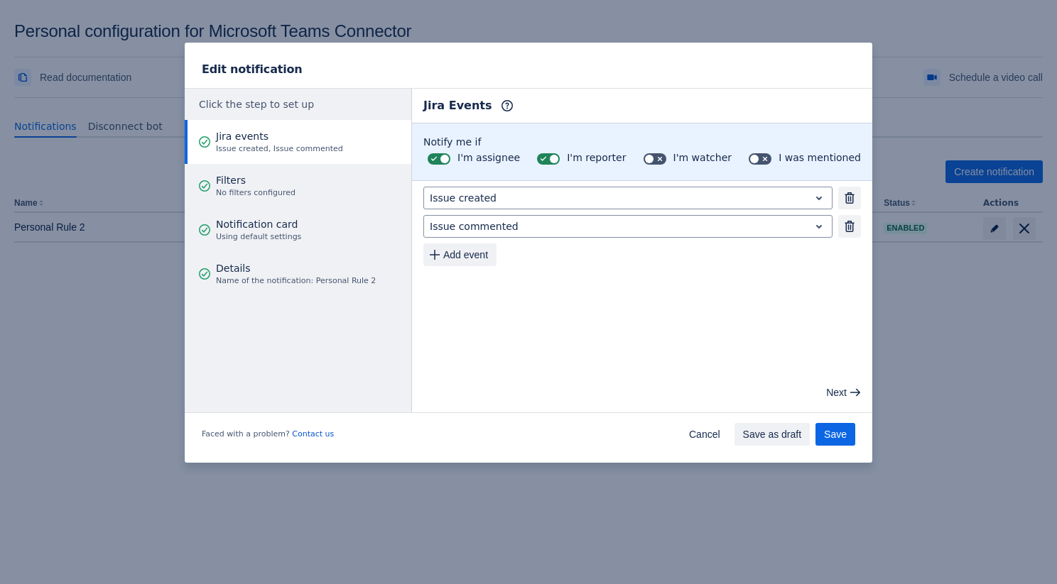
click at [308, 162] on div "Jira events Issue created, Issue commented" at bounding box center [279, 142] width 127 height 43
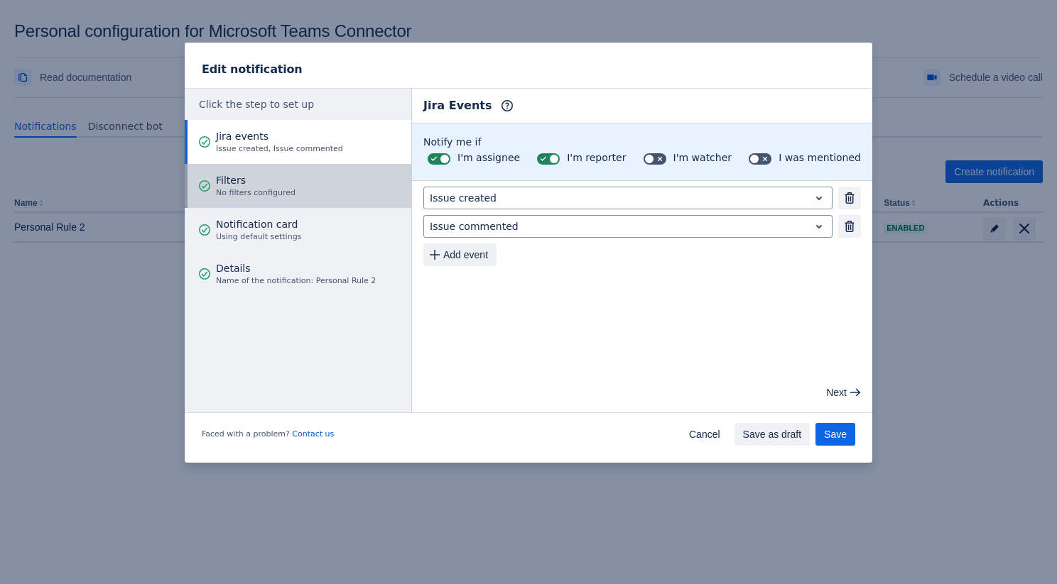
click at [298, 173] on button "Filters No filters configured" at bounding box center [298, 186] width 227 height 44
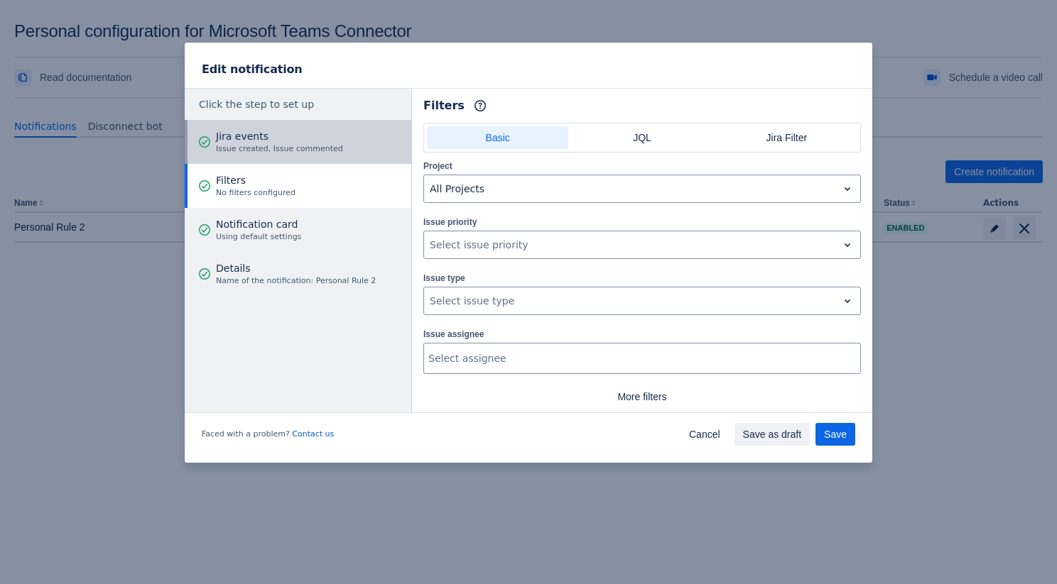
click at [300, 143] on span "Issue created, Issue commented" at bounding box center [279, 148] width 127 height 11
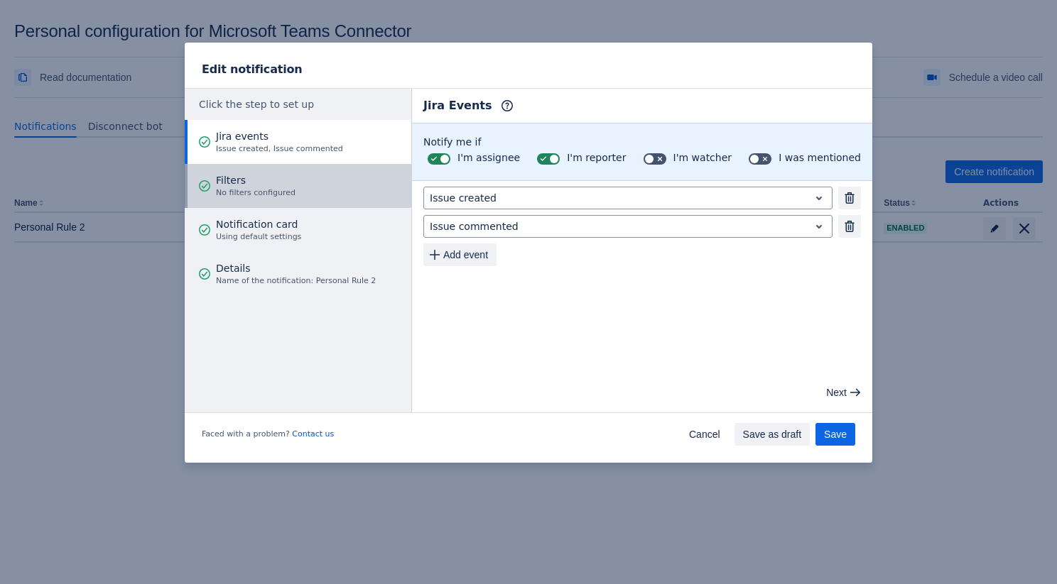
click at [281, 172] on div "Filters No filters configured" at bounding box center [256, 186] width 80 height 43
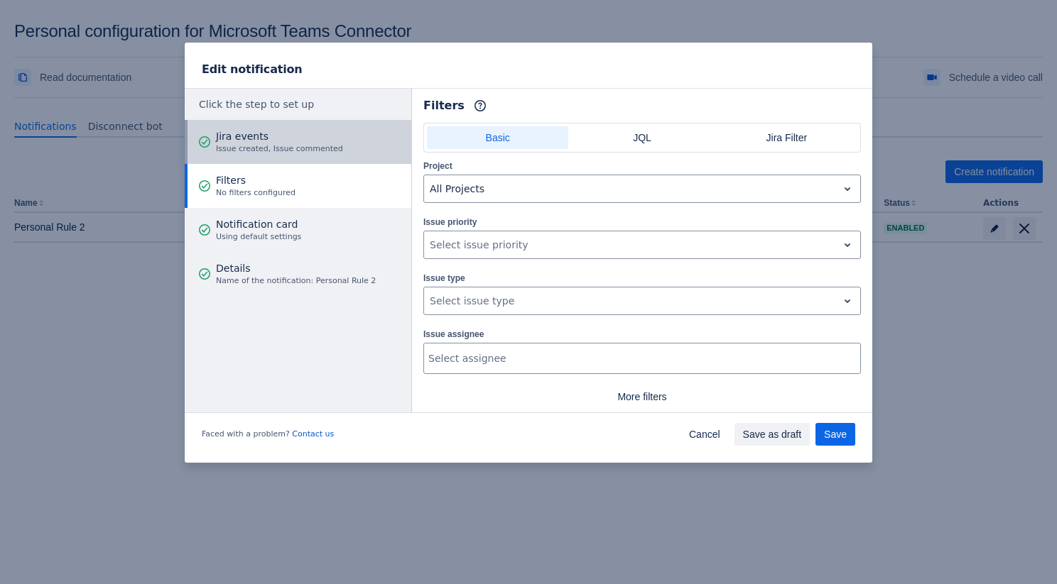
click at [293, 143] on span "Issue created, Issue commented" at bounding box center [279, 148] width 127 height 11
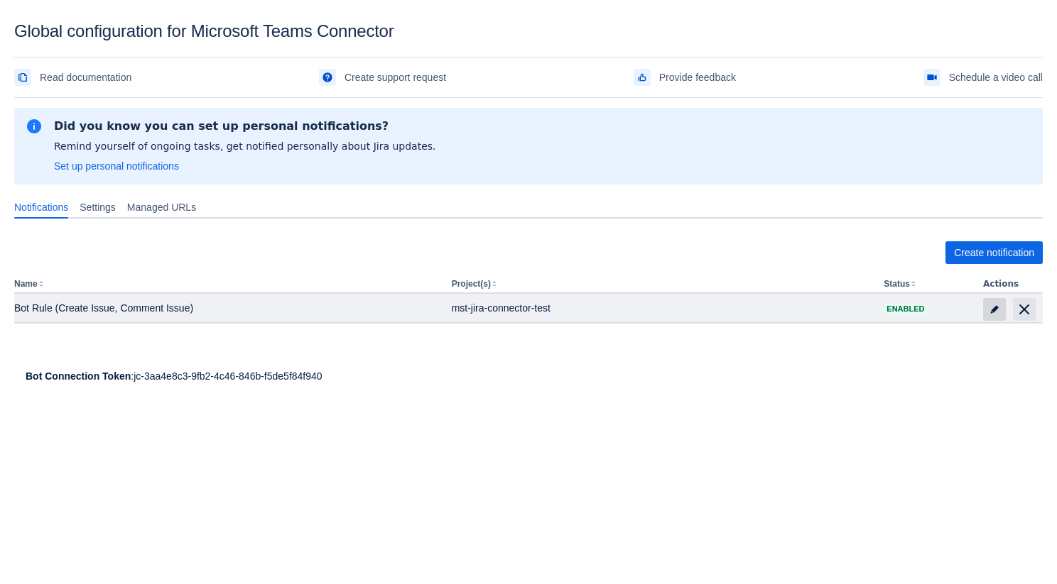
click at [988, 308] on span at bounding box center [994, 309] width 23 height 23
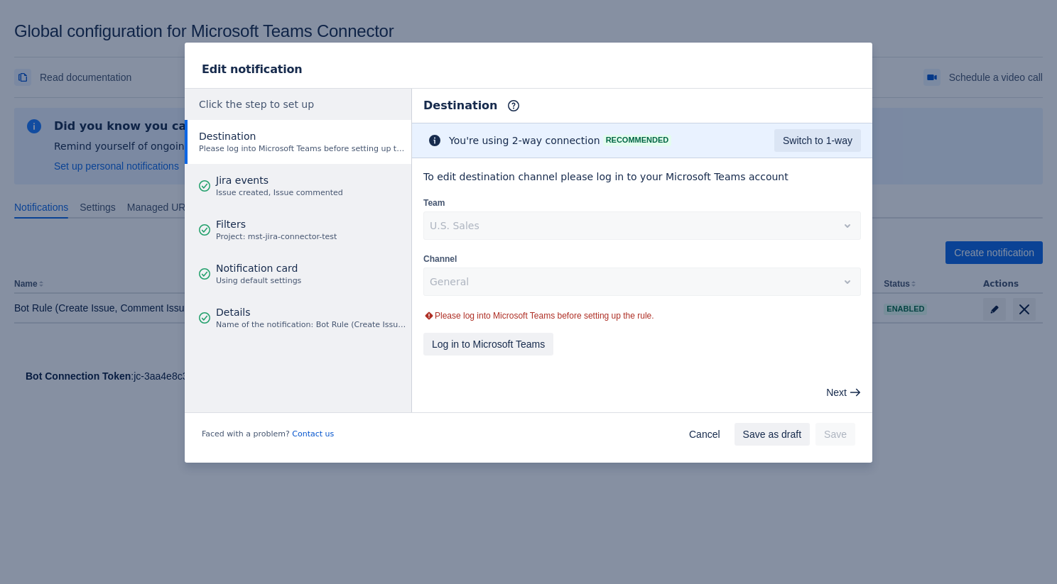
drag, startPoint x: 434, startPoint y: 312, endPoint x: 716, endPoint y: 316, distance: 282.0
click at [716, 316] on div "Please log into Microsoft Teams before setting up the rule." at bounding box center [641, 315] width 437 height 11
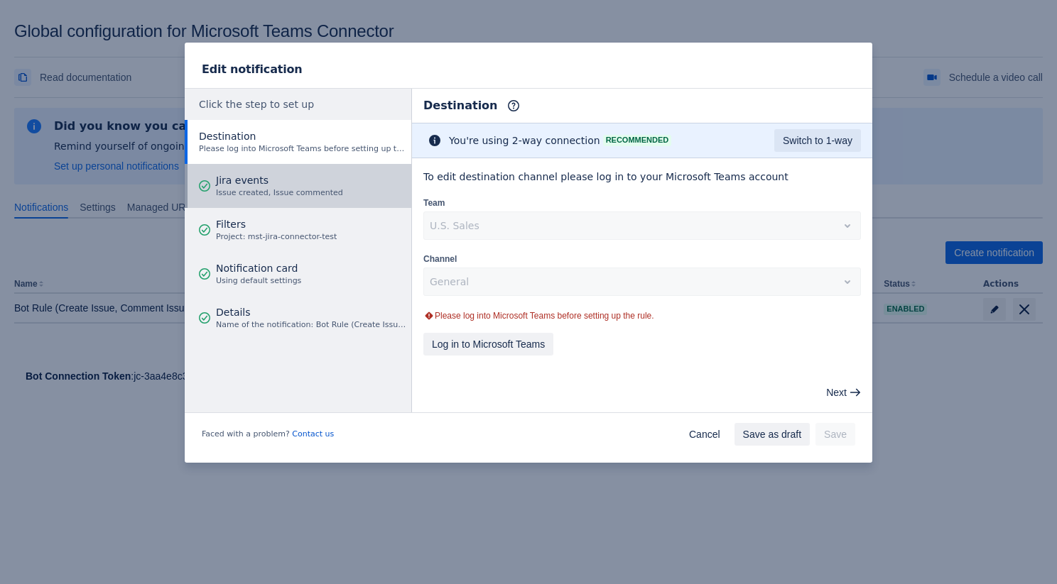
click at [336, 165] on div "Jira events Issue created, Issue commented" at bounding box center [279, 186] width 127 height 43
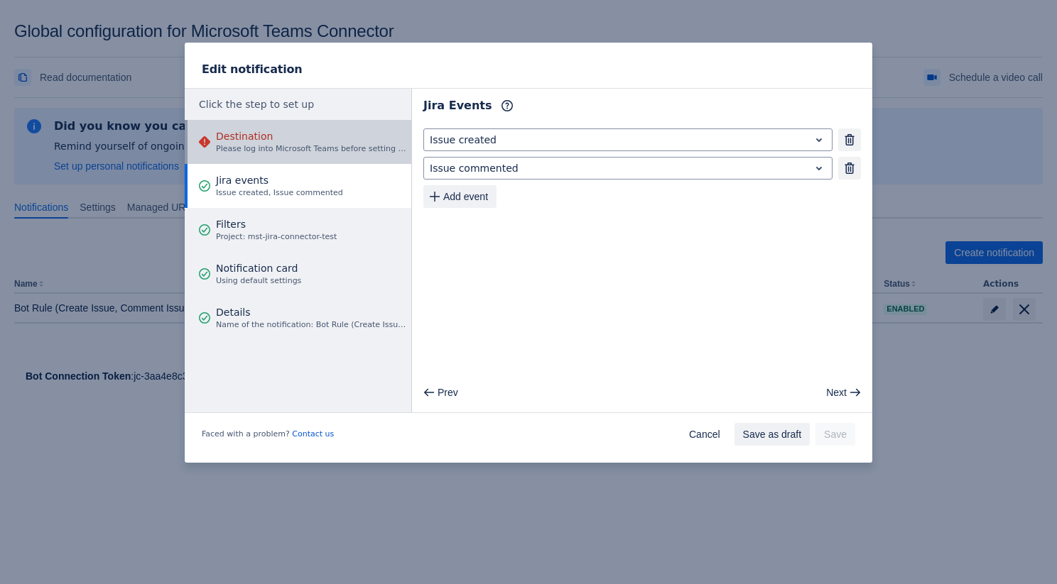
click at [327, 146] on span "Please log into Microsoft Teams before setting up the rule." at bounding box center [311, 148] width 191 height 11
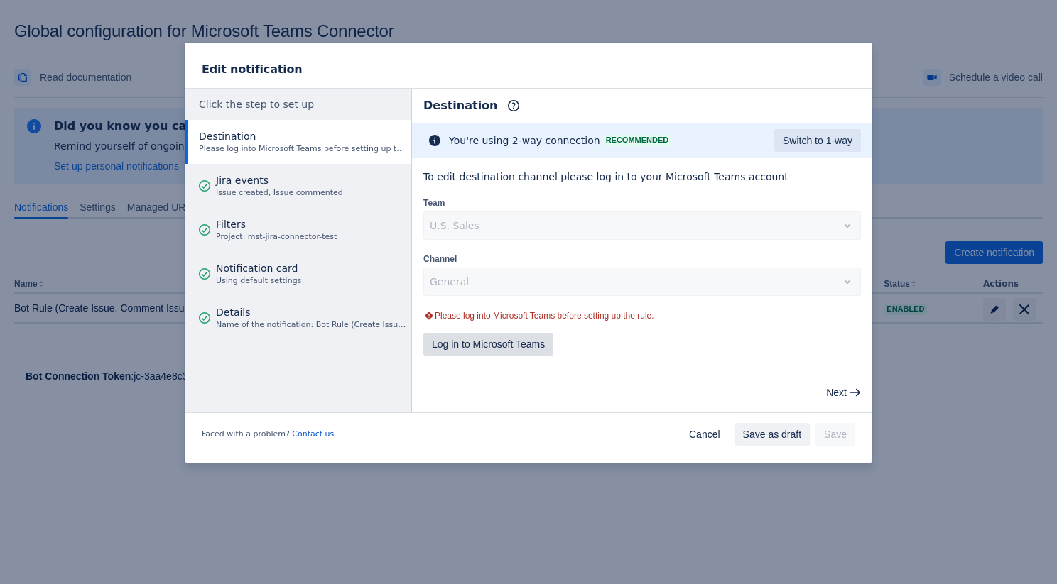
click at [494, 340] on span "Log in to Microsoft Teams" at bounding box center [488, 344] width 113 height 23
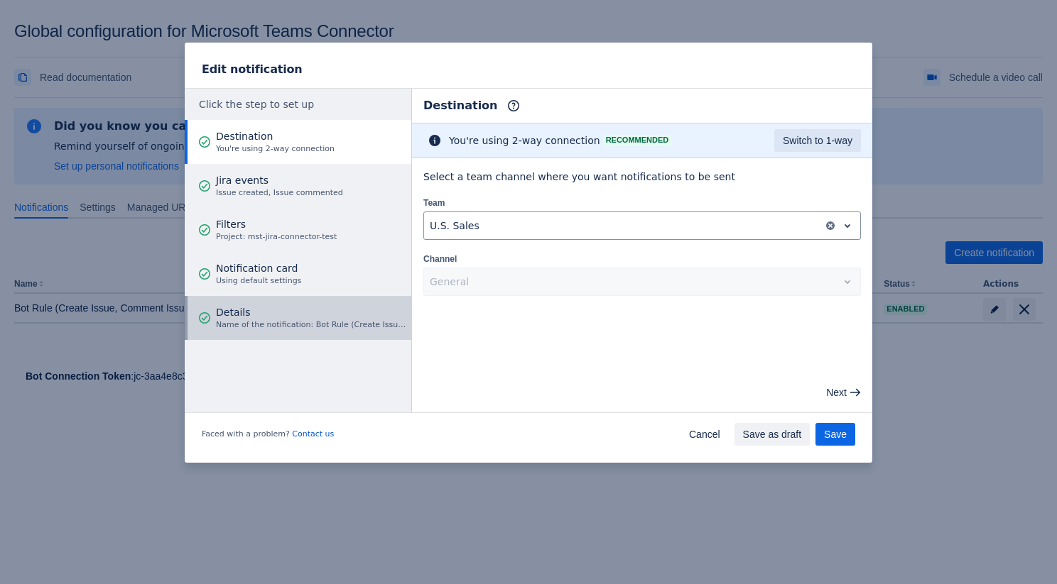
click at [285, 321] on span "Name of the notification: Bot Rule (Create Issue, Comment Issue)" at bounding box center [311, 325] width 191 height 11
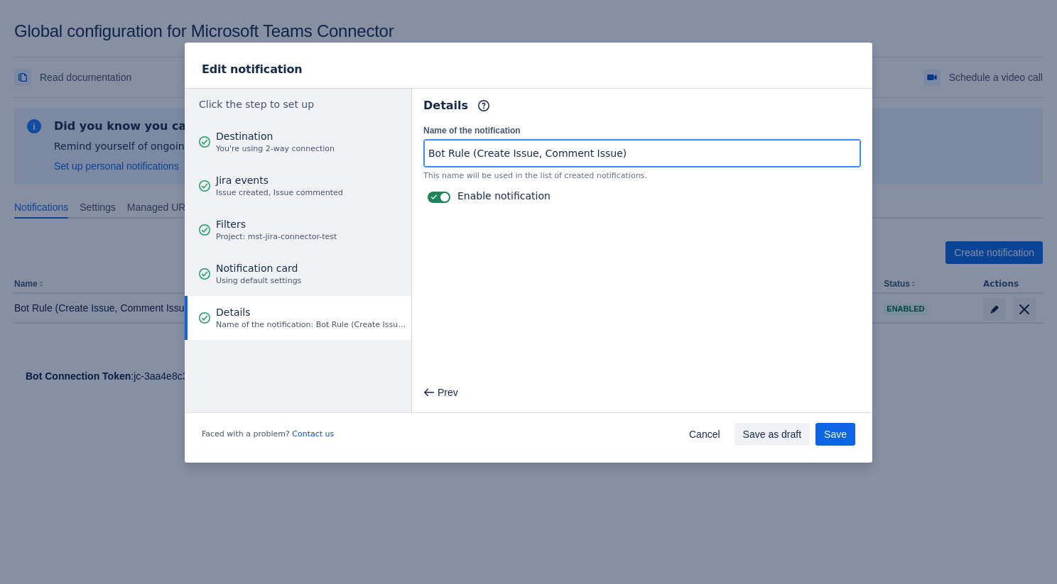
click at [616, 148] on input "Bot Rule (Create Issue, Comment Issue)" at bounding box center [642, 154] width 436 height 26
type input "Bot Rule (Create Issue, Comment Issue) 2"
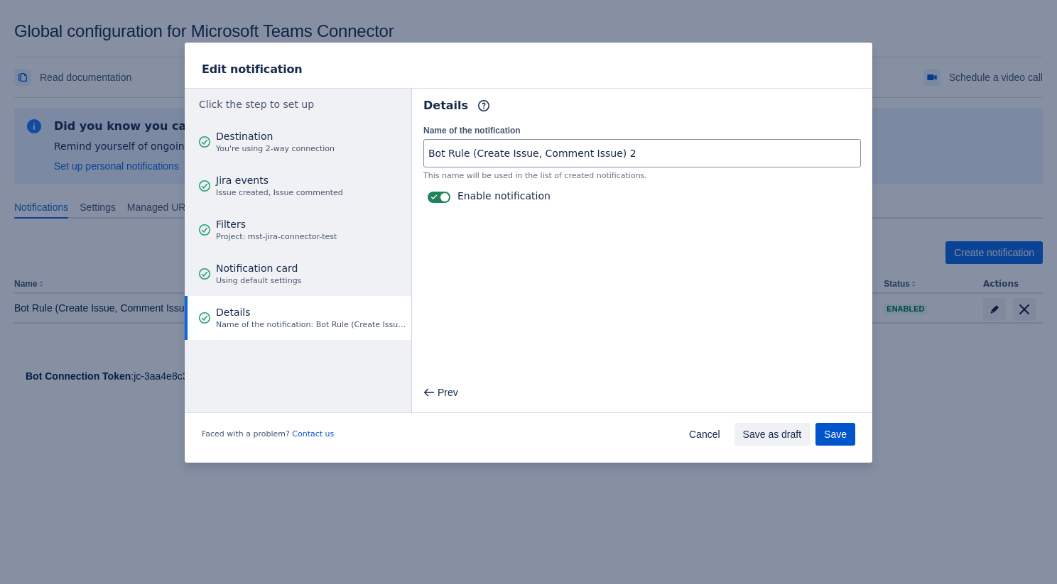
click at [834, 429] on span "Save" at bounding box center [835, 434] width 23 height 23
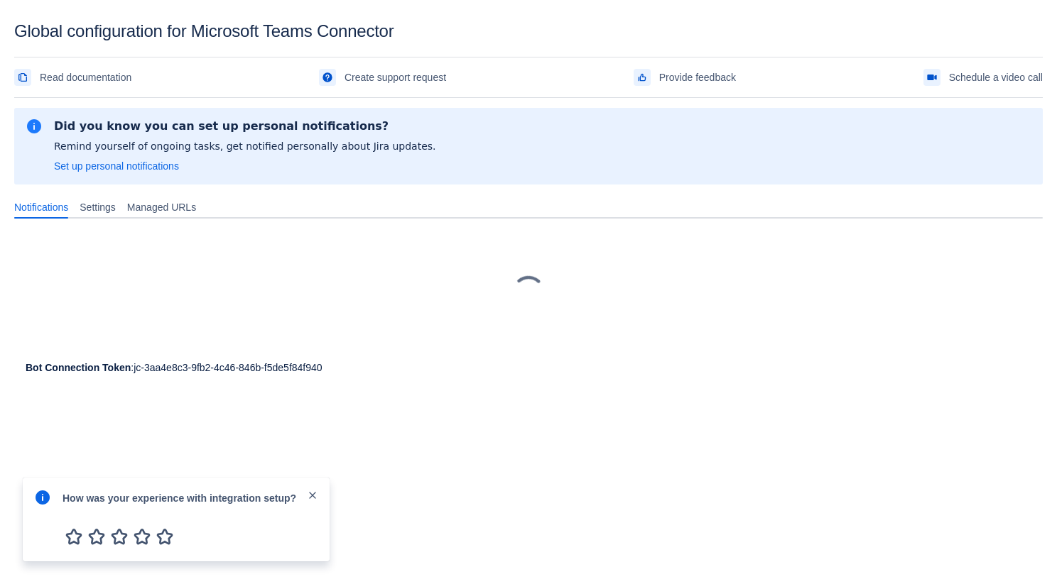
click at [308, 492] on span "close" at bounding box center [312, 495] width 11 height 11
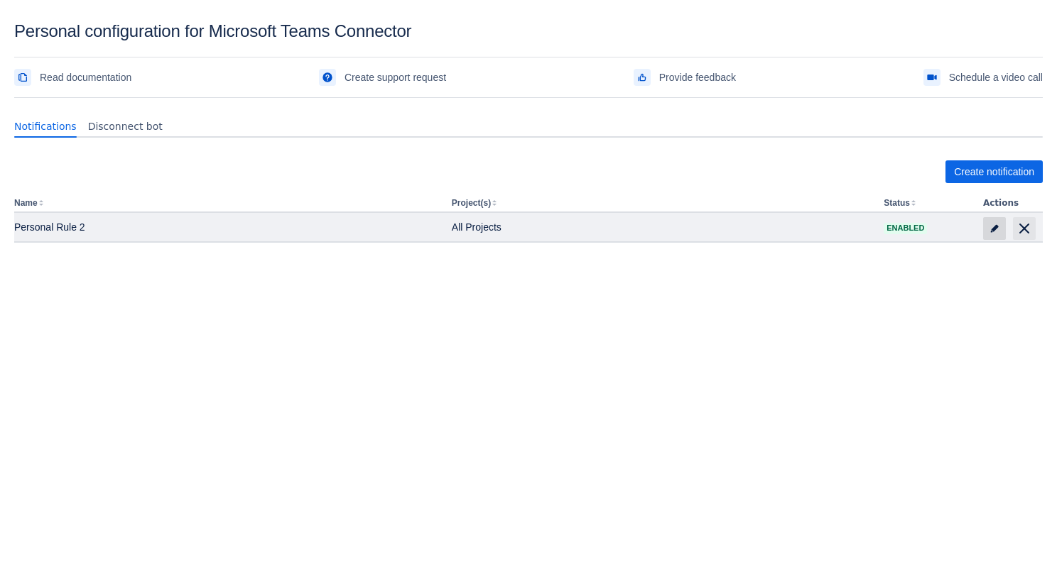
click at [994, 222] on span at bounding box center [994, 228] width 23 height 23
click at [999, 228] on span "edit" at bounding box center [994, 228] width 11 height 11
click at [990, 219] on span at bounding box center [994, 228] width 23 height 23
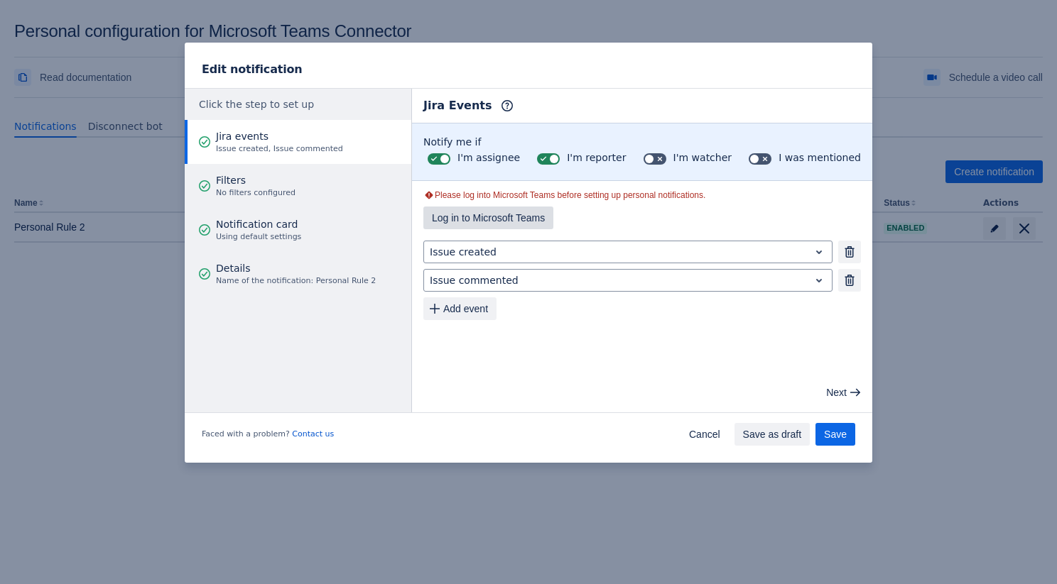
click at [484, 212] on span "Log in to Microsoft Teams" at bounding box center [488, 218] width 113 height 23
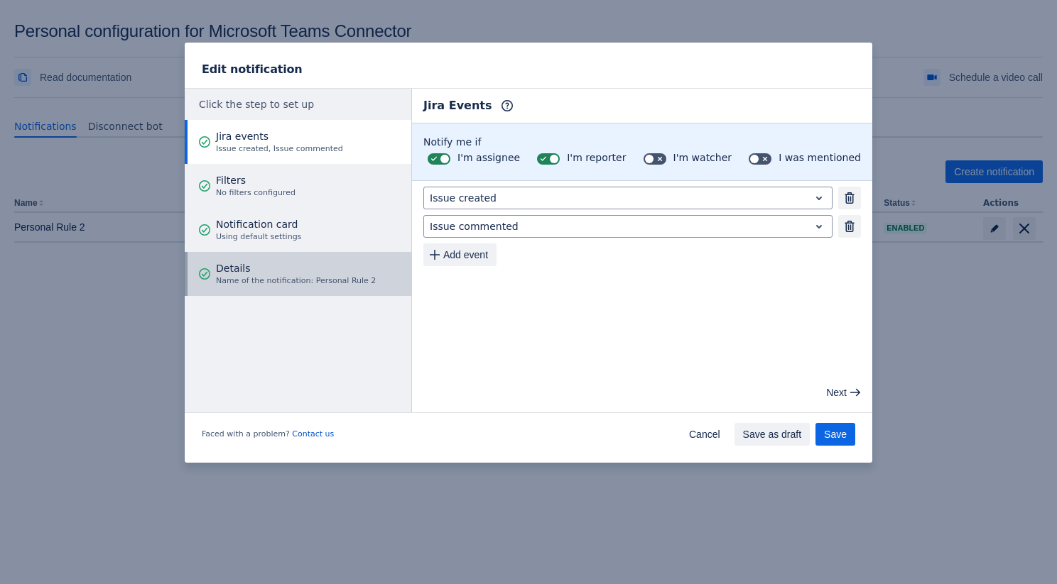
click at [369, 274] on button "Details Name of the notification: Personal Rule 2" at bounding box center [298, 274] width 227 height 44
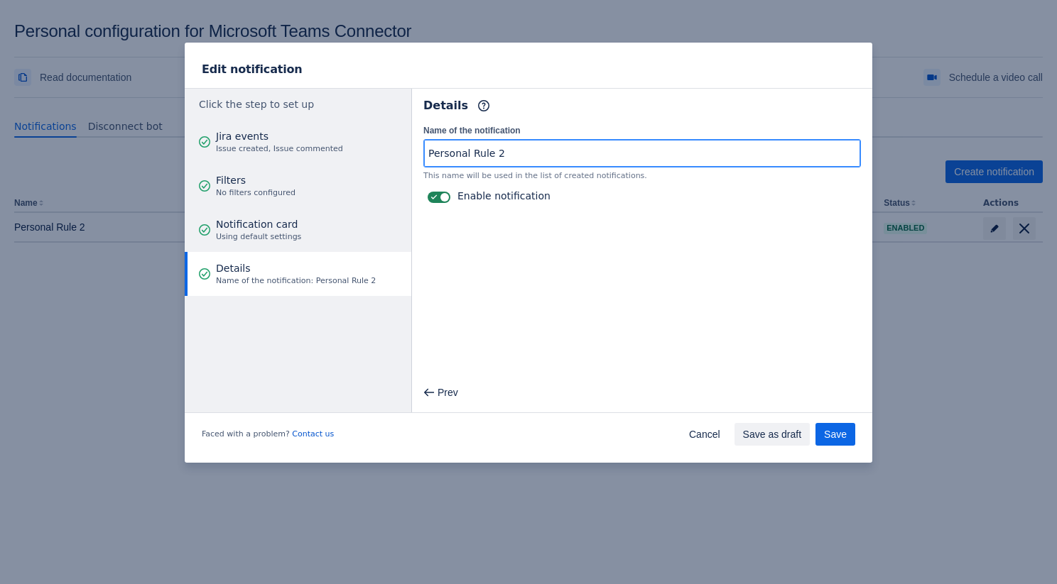
click at [548, 148] on input "Personal Rule 2" at bounding box center [642, 154] width 436 height 26
type input "Personal Rule"
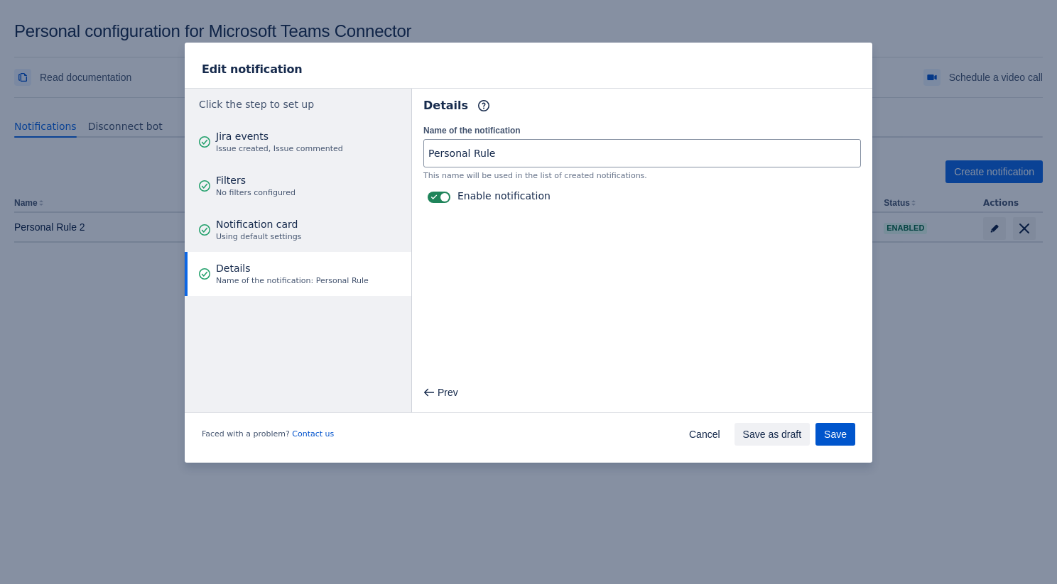
click at [845, 423] on span "Save" at bounding box center [835, 434] width 23 height 23
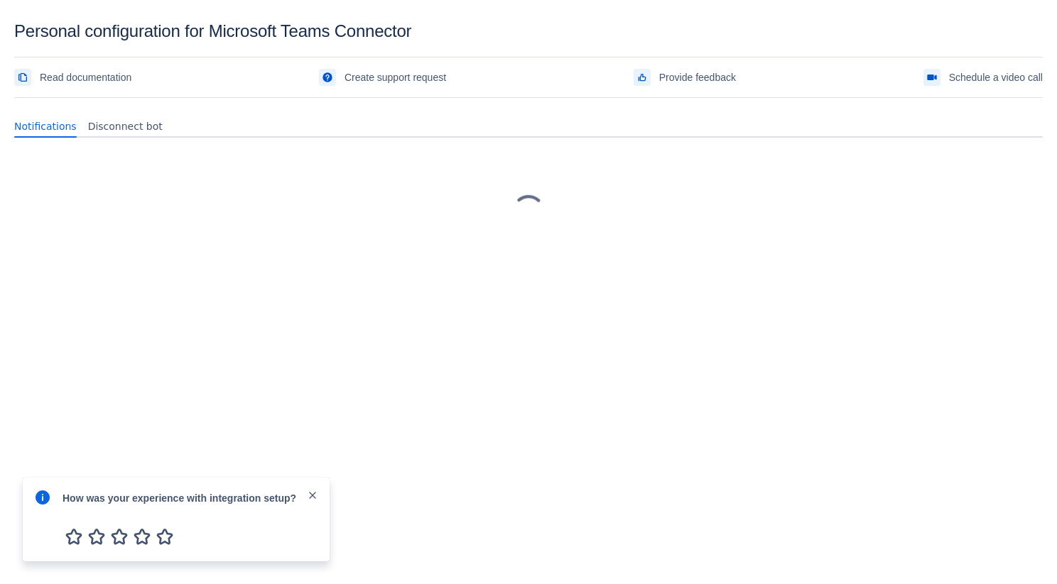
click at [316, 490] on span "close" at bounding box center [312, 495] width 11 height 11
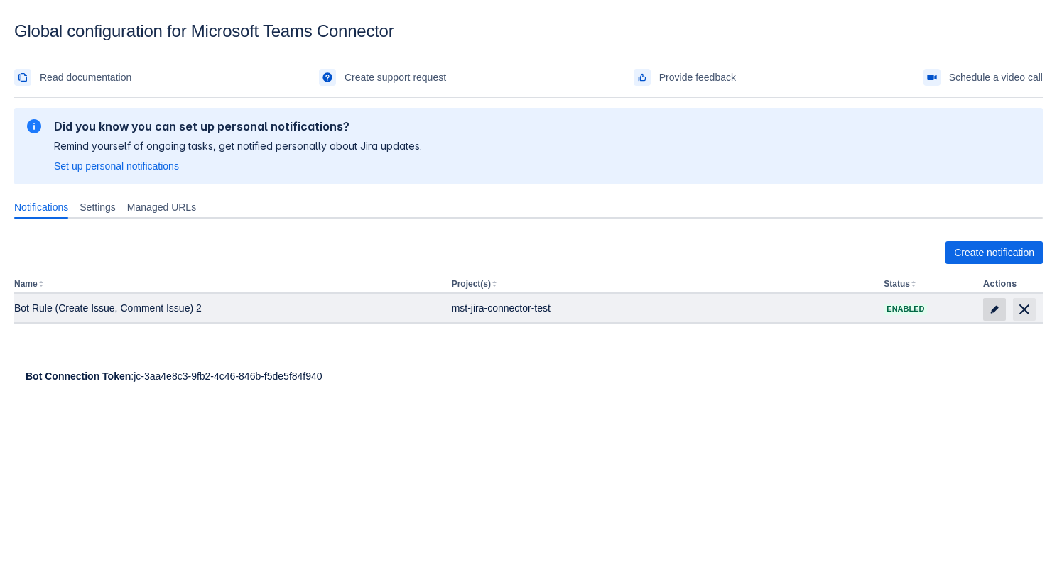
click at [989, 307] on span "edit" at bounding box center [994, 309] width 11 height 11
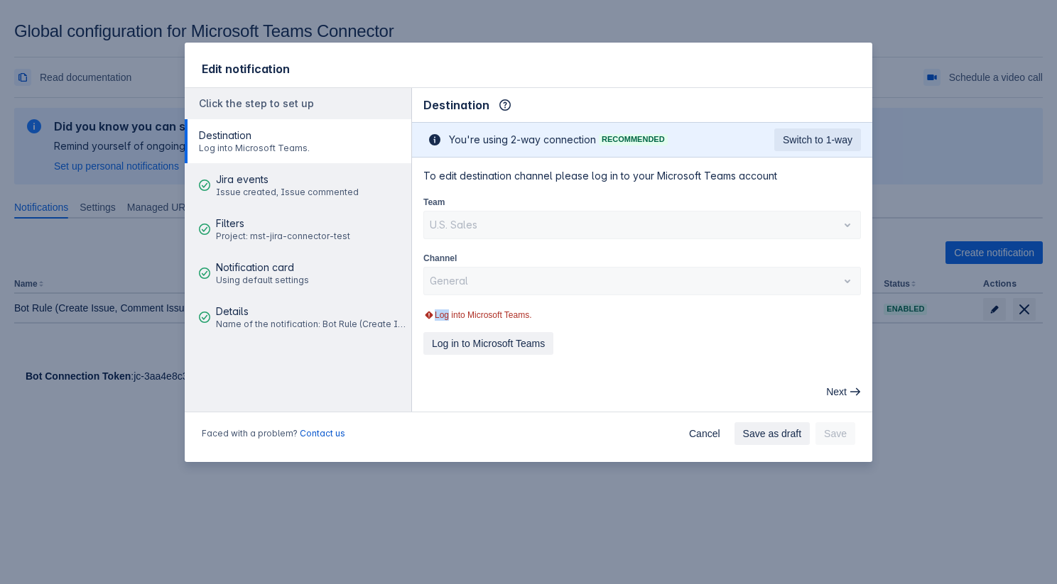
drag, startPoint x: 447, startPoint y: 315, endPoint x: 553, endPoint y: 317, distance: 105.1
click at [553, 317] on div "Log into Microsoft Teams." at bounding box center [641, 315] width 437 height 11
drag, startPoint x: 456, startPoint y: 312, endPoint x: 556, endPoint y: 312, distance: 100.1
click at [556, 312] on div "Log into Microsoft Teams." at bounding box center [641, 315] width 437 height 11
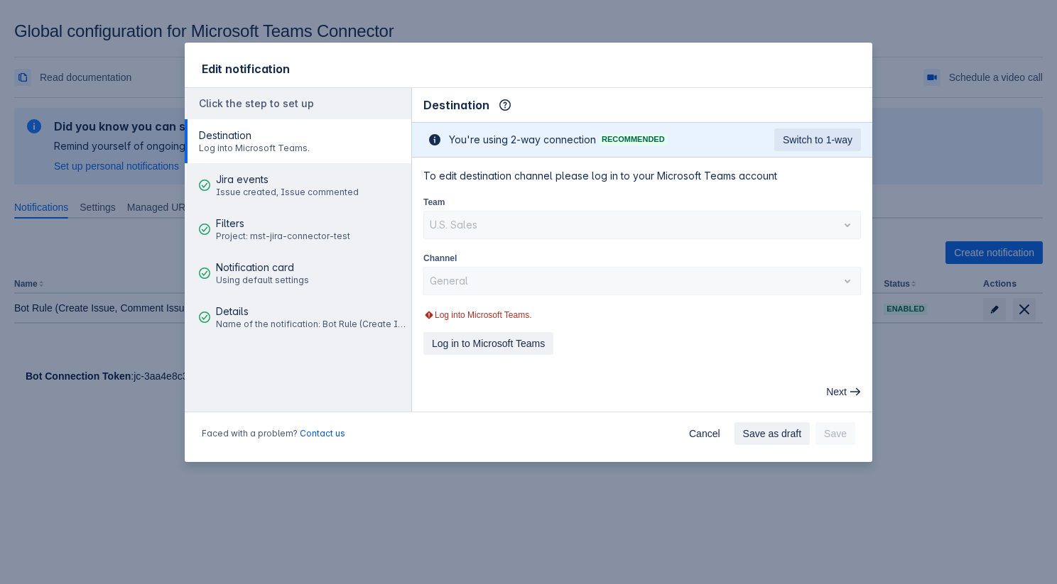
click at [556, 312] on div "Log into Microsoft Teams." at bounding box center [641, 315] width 437 height 11
click at [689, 428] on span "Cancel" at bounding box center [704, 434] width 31 height 23
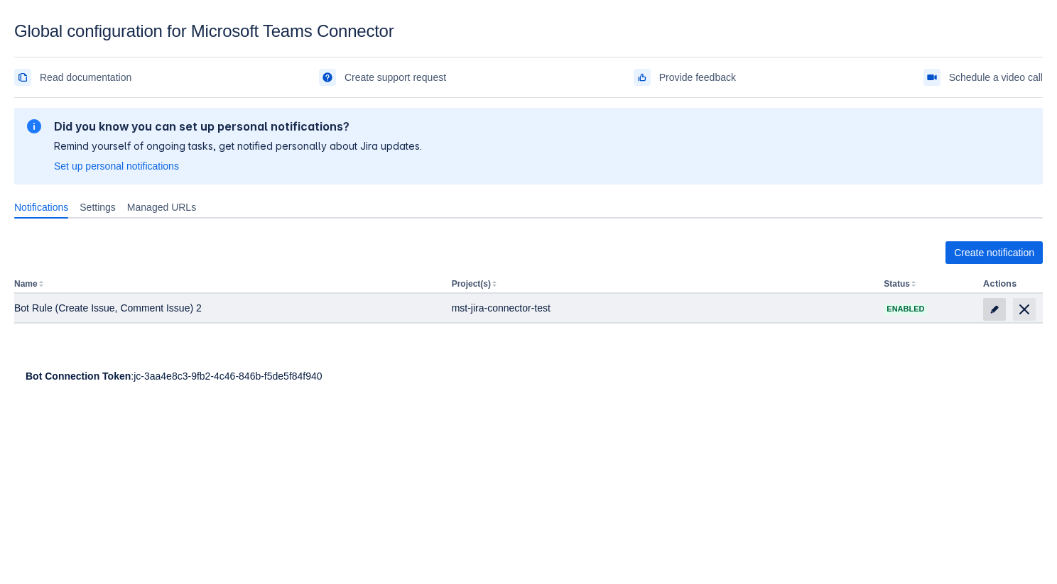
click at [990, 309] on span "edit" at bounding box center [994, 309] width 11 height 11
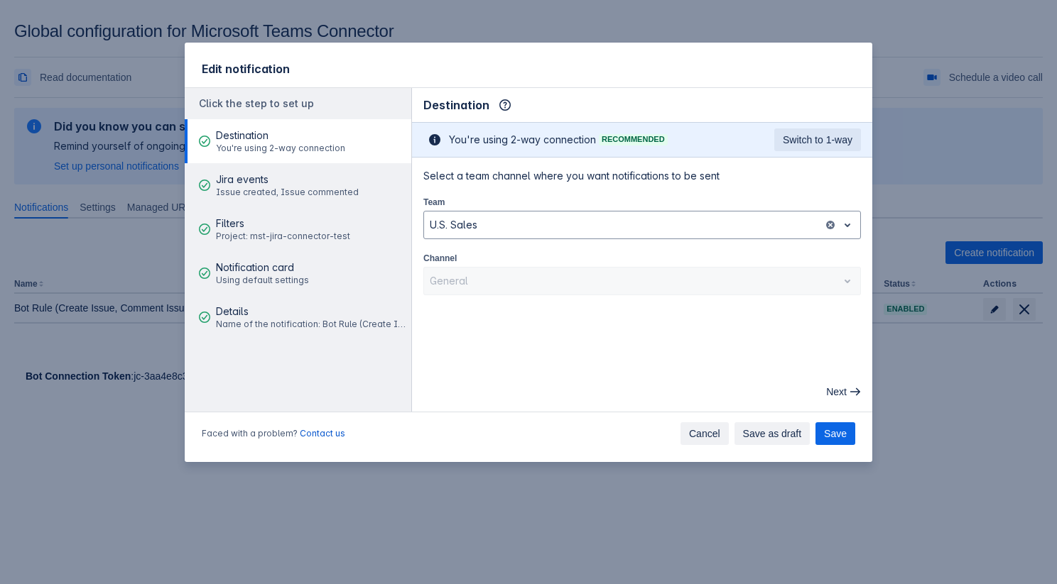
click at [690, 432] on span "Cancel" at bounding box center [704, 434] width 31 height 23
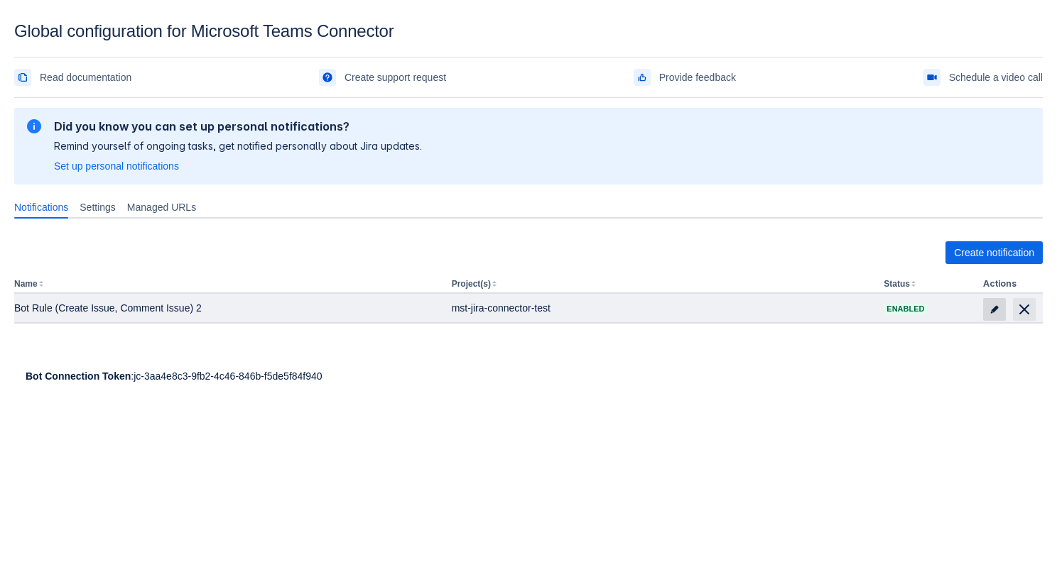
click at [994, 310] on span "edit" at bounding box center [994, 309] width 11 height 11
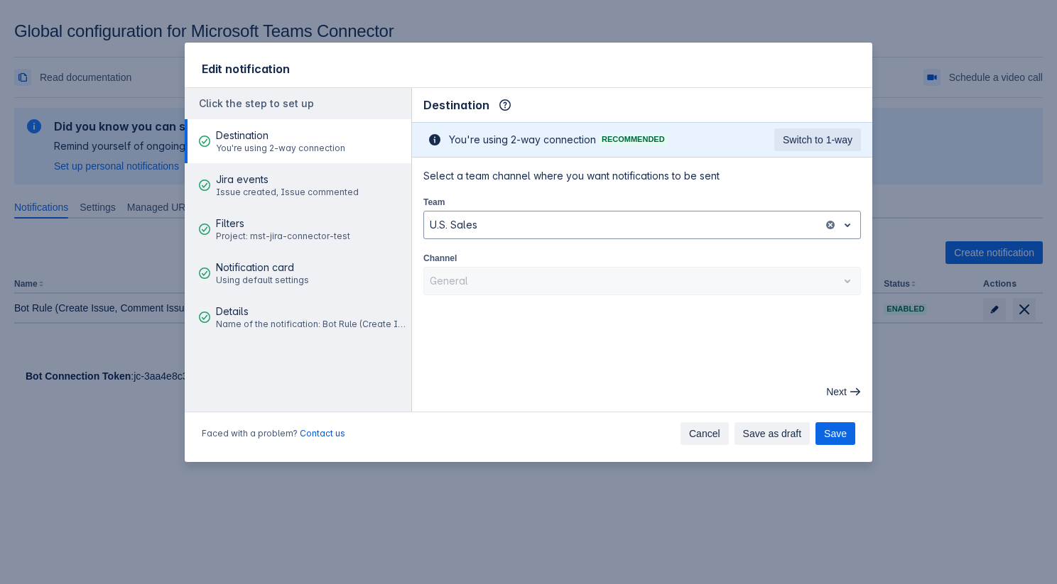
click at [690, 437] on span "Cancel" at bounding box center [704, 434] width 31 height 23
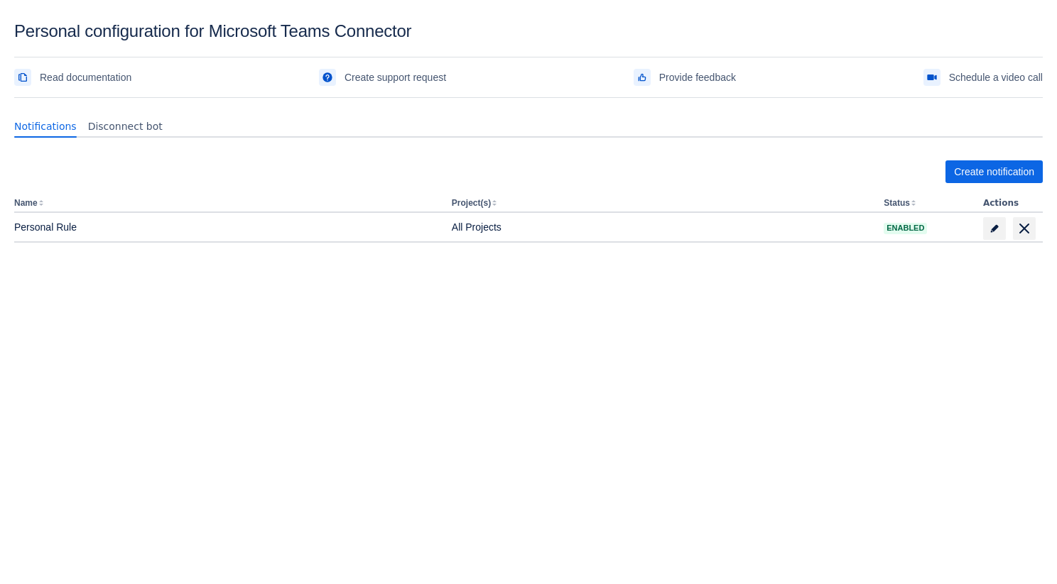
click at [624, 35] on div "Personal configuration for Microsoft Teams Connector" at bounding box center [528, 31] width 1028 height 20
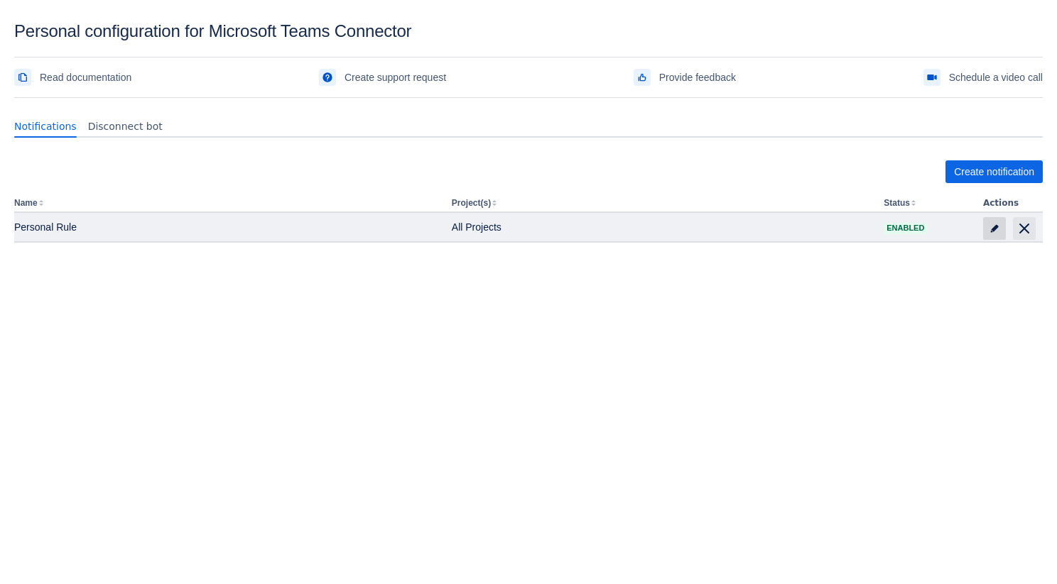
click at [996, 234] on span "edit" at bounding box center [994, 228] width 11 height 11
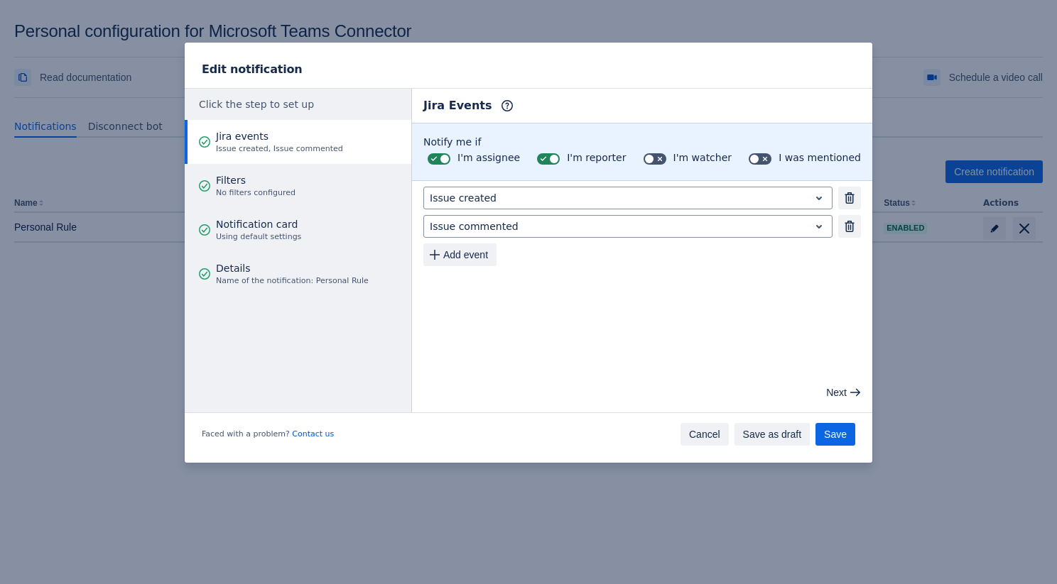
click at [706, 434] on span "Cancel" at bounding box center [704, 434] width 31 height 23
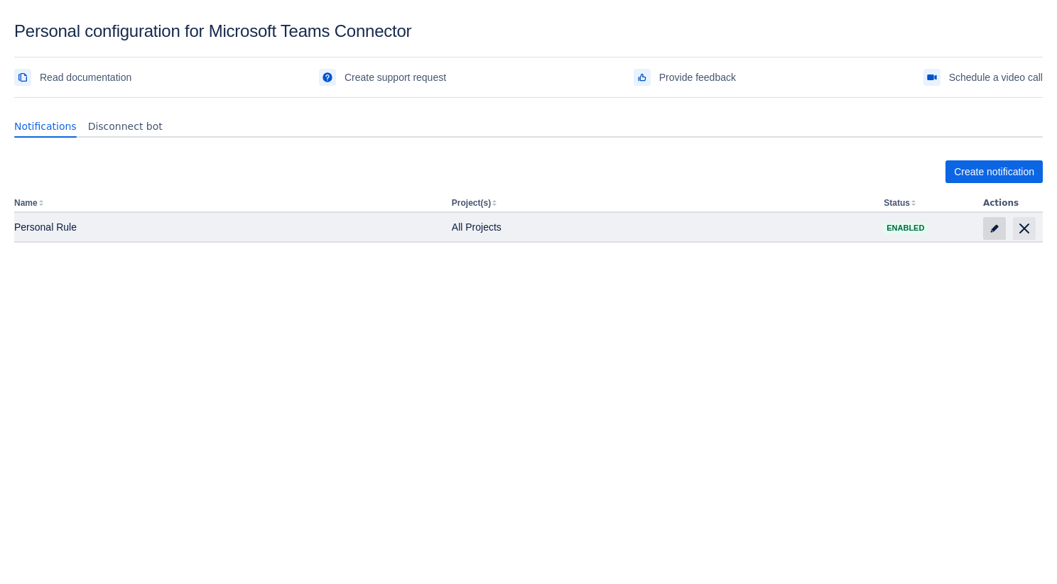
click at [994, 223] on span "edit" at bounding box center [994, 228] width 11 height 11
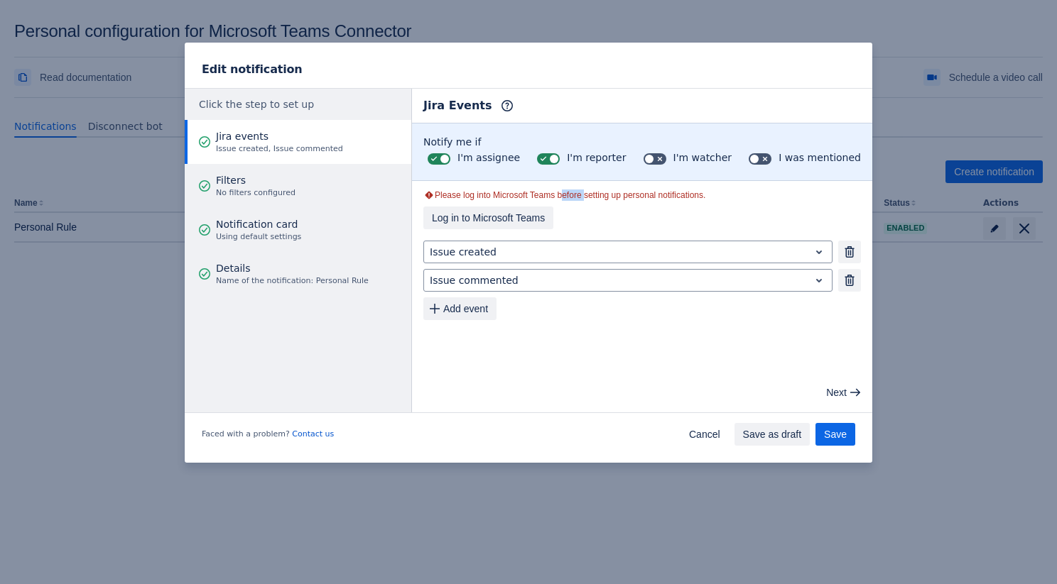
drag, startPoint x: 594, startPoint y: 195, endPoint x: 567, endPoint y: 195, distance: 27.0
click at [567, 195] on div "Please log into Microsoft Teams before setting up personal notifications." at bounding box center [641, 195] width 437 height 11
click at [447, 211] on span "Log in to Microsoft Teams" at bounding box center [488, 218] width 113 height 23
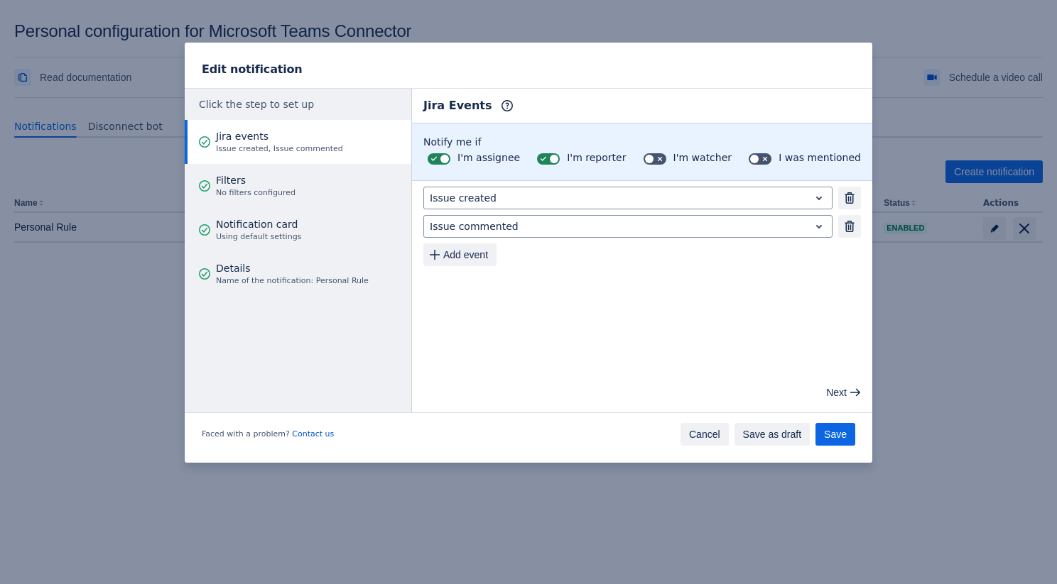
click at [696, 437] on span "Cancel" at bounding box center [704, 434] width 31 height 23
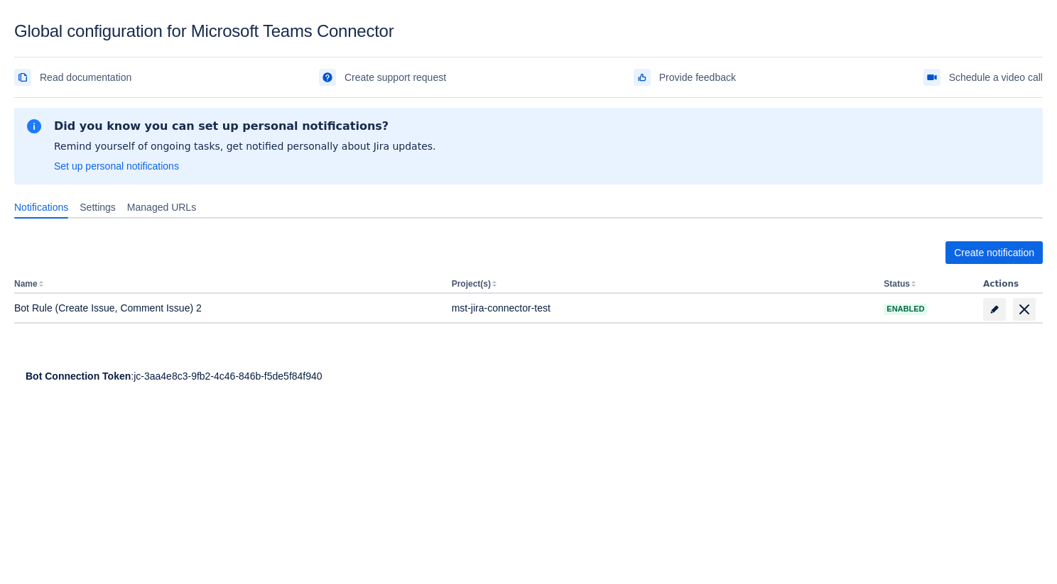
click at [144, 229] on div "Create notification Name Project(s) Status Actions Bot Rule (Create Issue, Comm…" at bounding box center [528, 294] width 1028 height 151
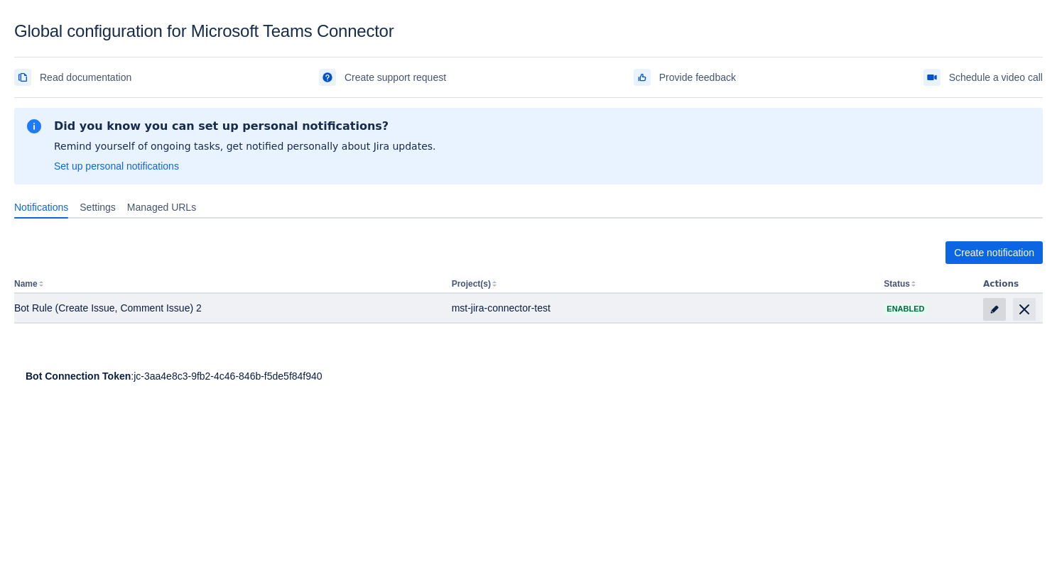
click at [989, 310] on span "edit" at bounding box center [994, 309] width 11 height 11
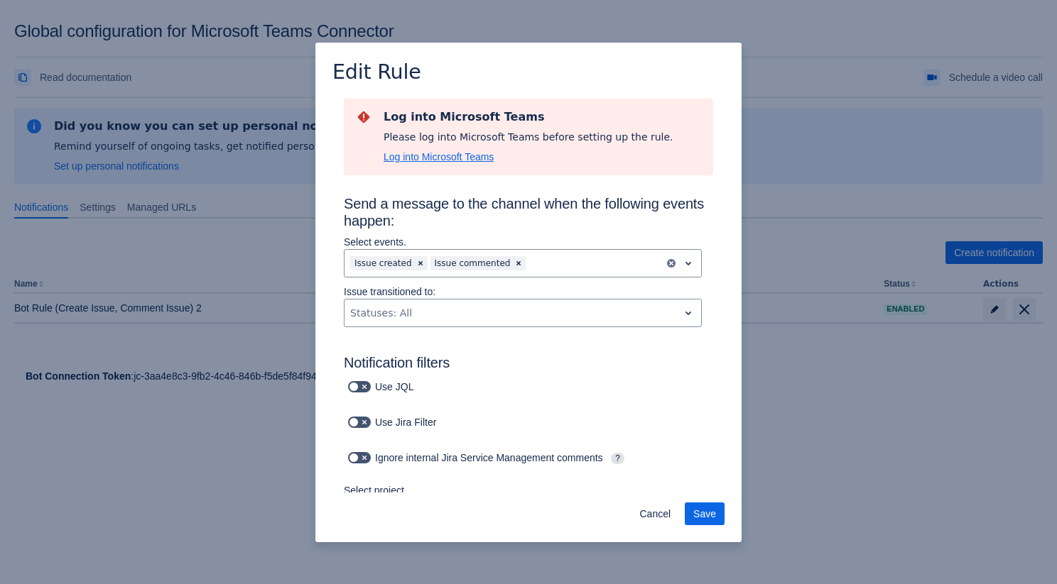
click at [440, 160] on span "Log into Microsoft Teams" at bounding box center [438, 157] width 110 height 14
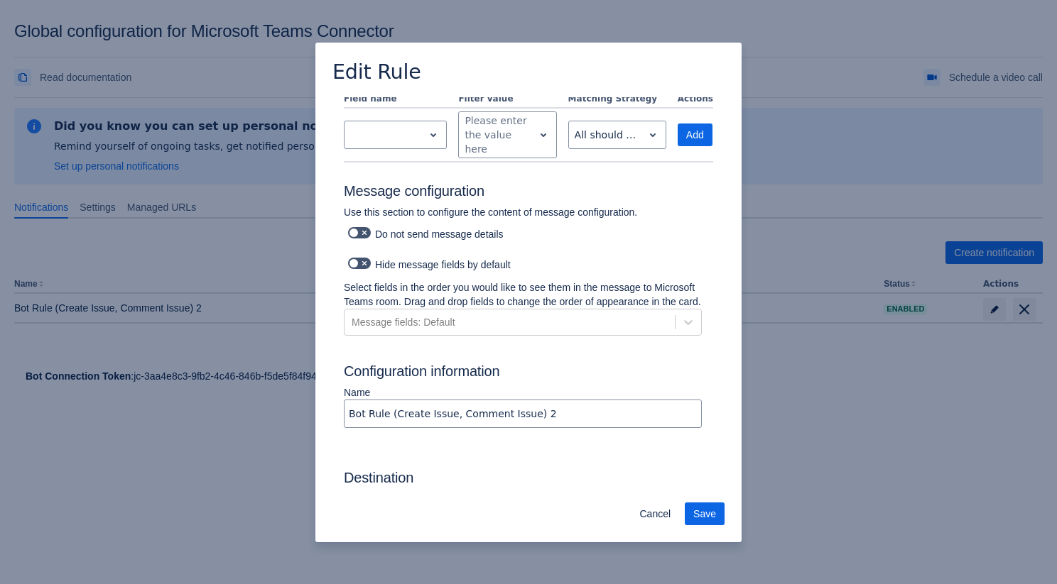
scroll to position [980, 0]
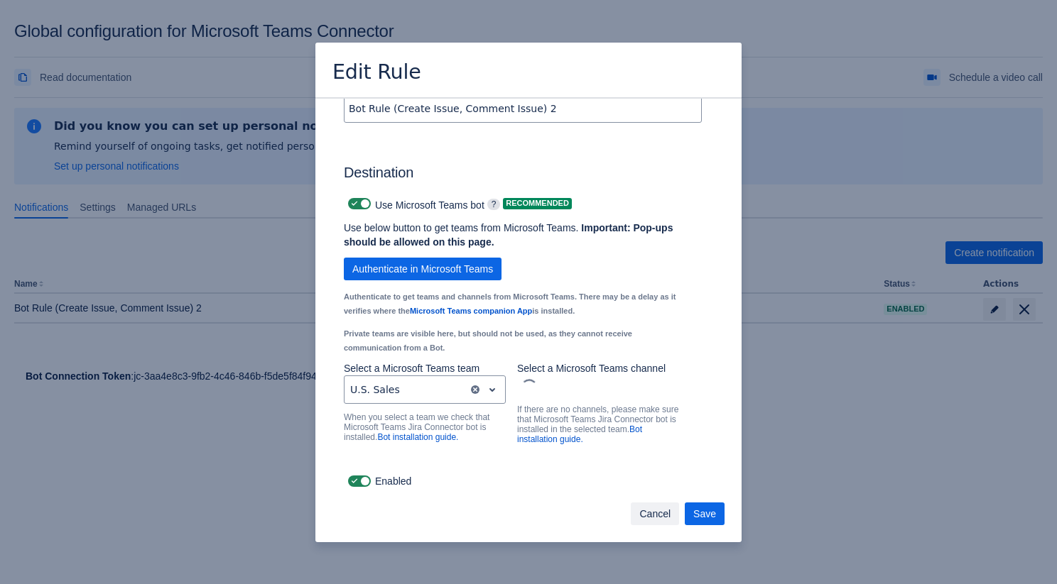
click at [652, 521] on span "Cancel" at bounding box center [654, 514] width 31 height 23
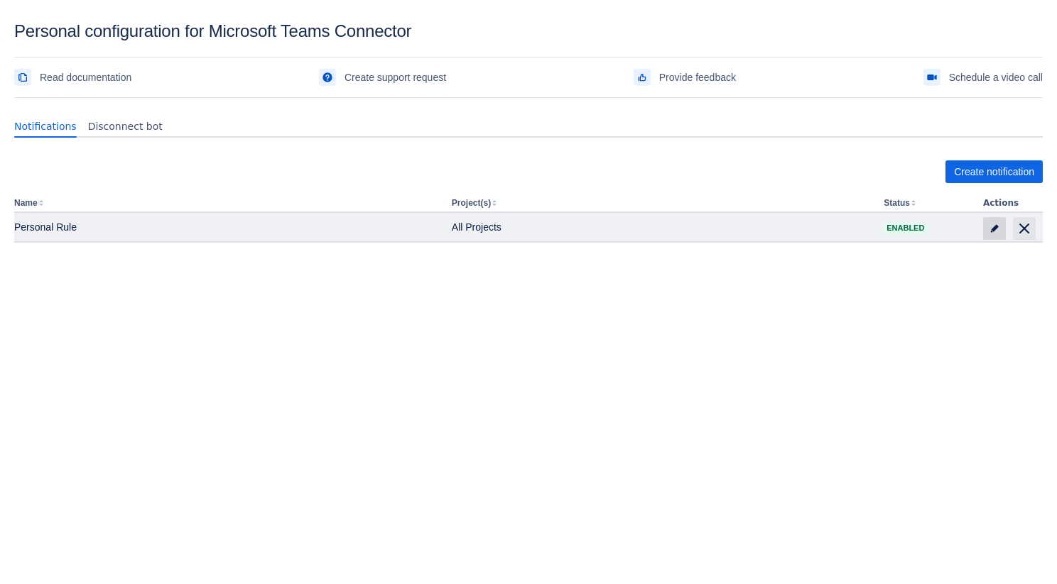
click at [991, 227] on span "edit" at bounding box center [994, 228] width 11 height 11
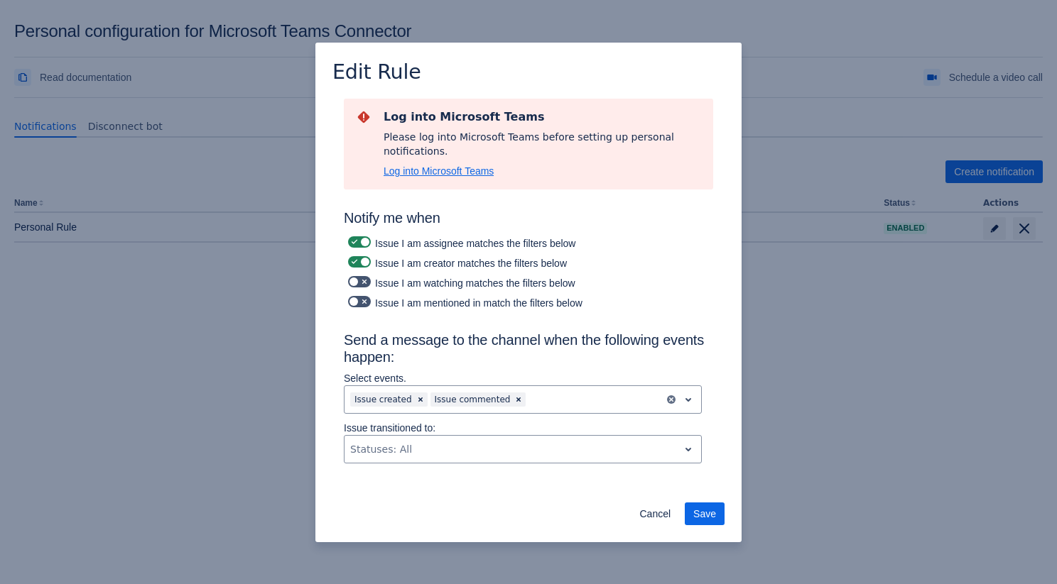
click at [457, 164] on span "Log into Microsoft Teams" at bounding box center [438, 171] width 110 height 14
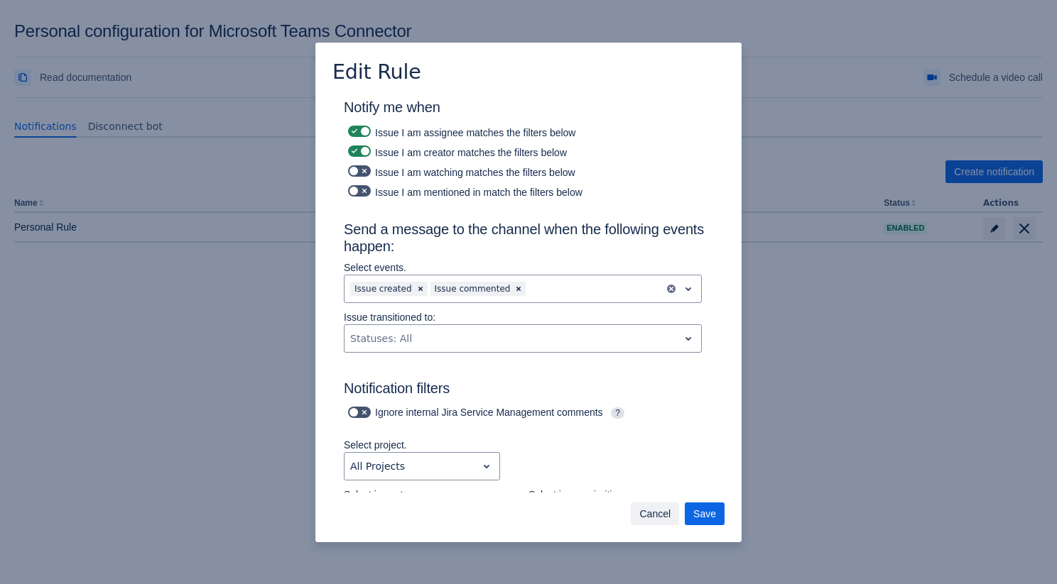
click at [655, 521] on span "Cancel" at bounding box center [654, 514] width 31 height 23
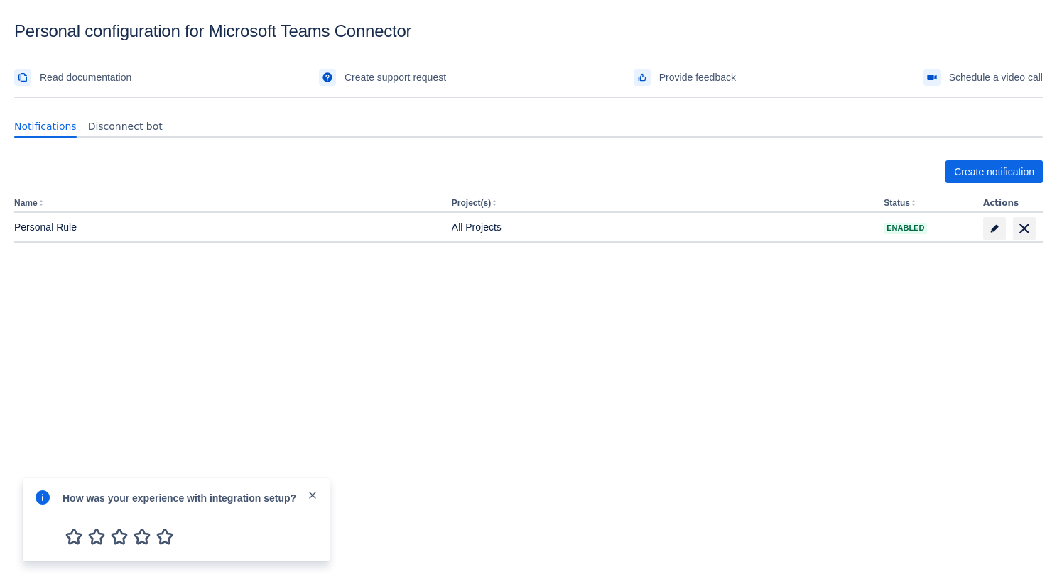
click at [310, 492] on span "close" at bounding box center [312, 495] width 11 height 11
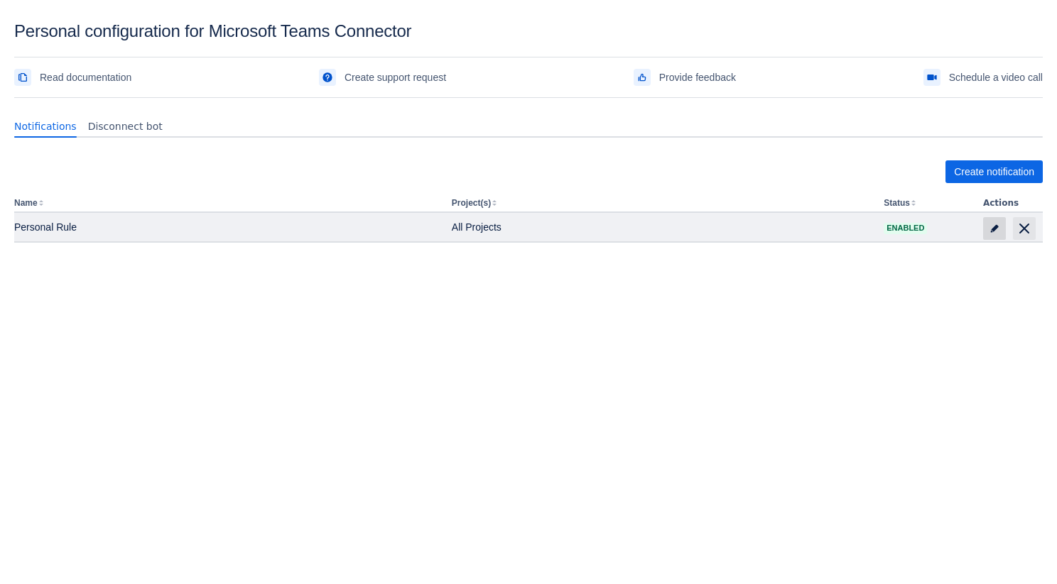
click at [996, 227] on span "edit" at bounding box center [994, 228] width 11 height 11
click at [986, 229] on span at bounding box center [994, 228] width 23 height 23
click at [989, 228] on span "edit" at bounding box center [994, 228] width 11 height 11
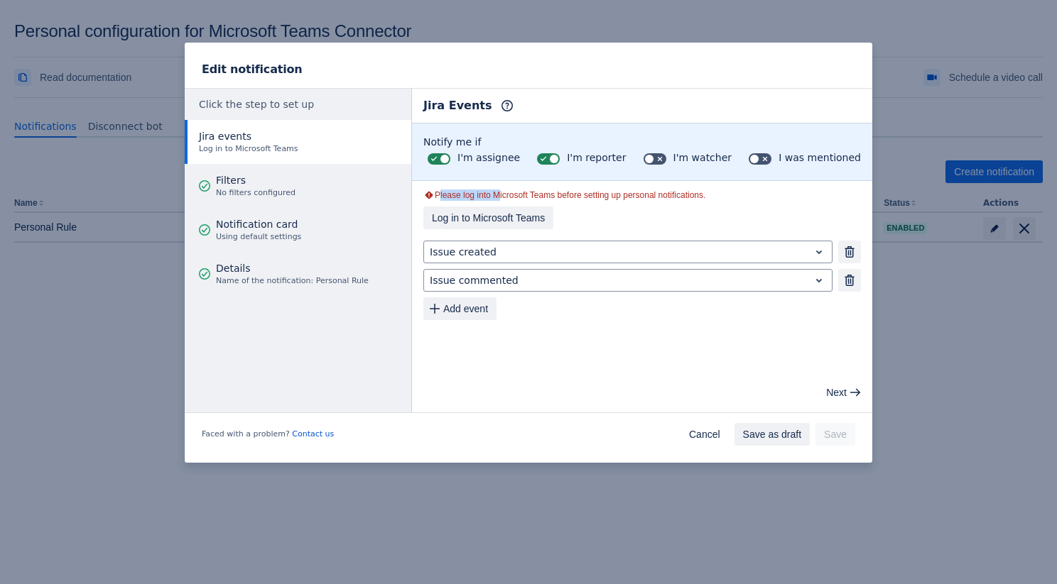
drag, startPoint x: 439, startPoint y: 197, endPoint x: 500, endPoint y: 197, distance: 61.1
click at [500, 197] on div "Please log into Microsoft Teams before setting up personal notifications." at bounding box center [641, 195] width 437 height 11
click at [533, 223] on span "Log in to Microsoft Teams" at bounding box center [488, 218] width 113 height 23
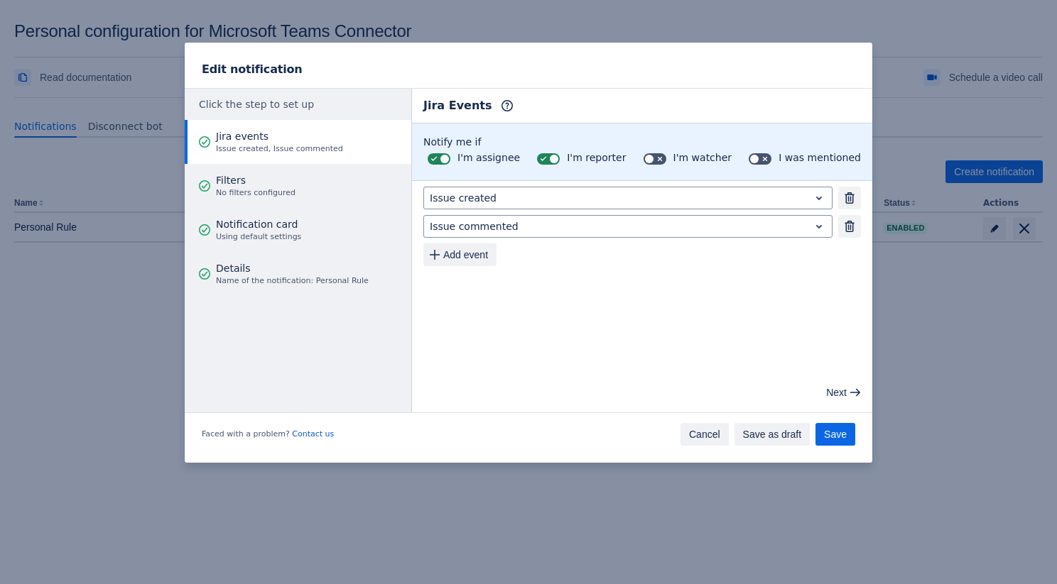
click at [692, 439] on span "Cancel" at bounding box center [704, 434] width 31 height 23
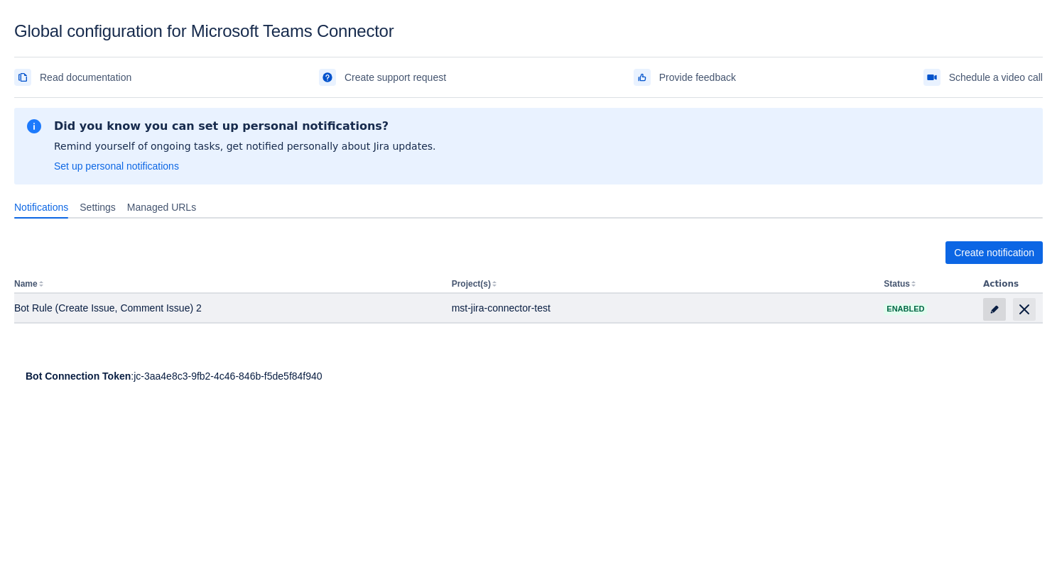
click at [992, 304] on span "edit" at bounding box center [994, 309] width 11 height 11
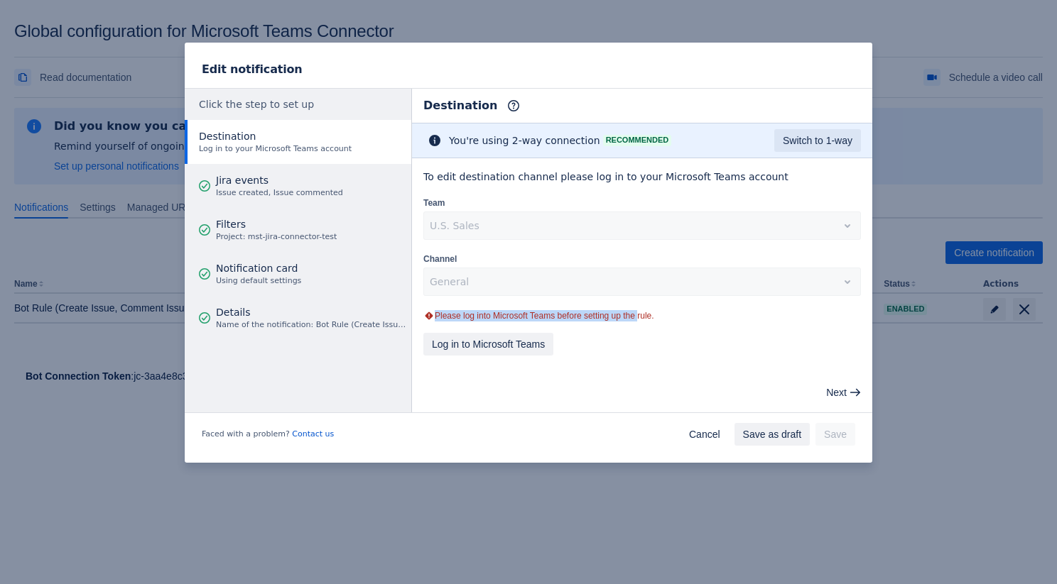
drag, startPoint x: 433, startPoint y: 317, endPoint x: 651, endPoint y: 317, distance: 217.3
click at [651, 317] on div "Please log into Microsoft Teams before setting up the rule." at bounding box center [641, 315] width 437 height 11
